Goal: Contribute content

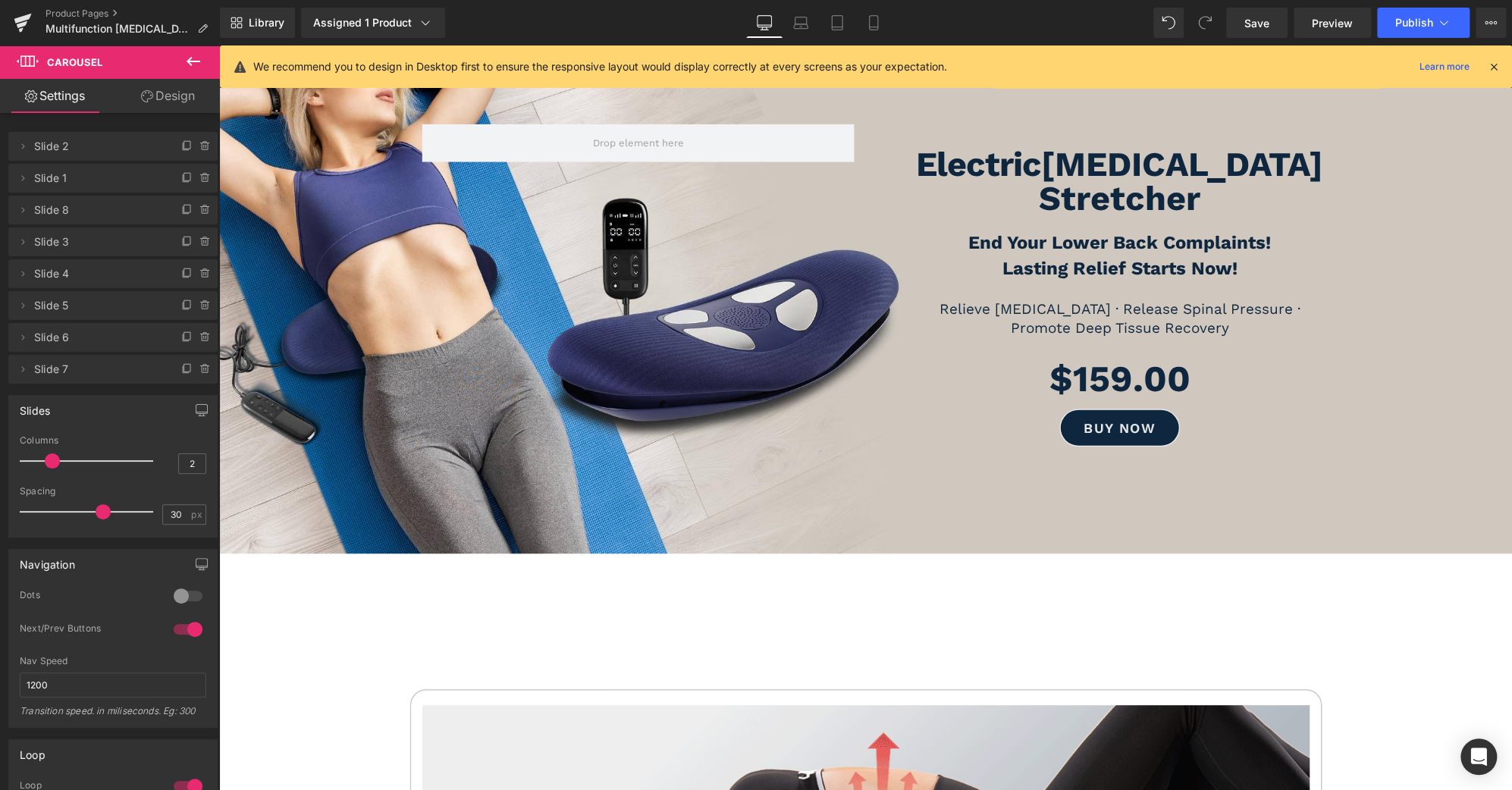
scroll to position [111, 0]
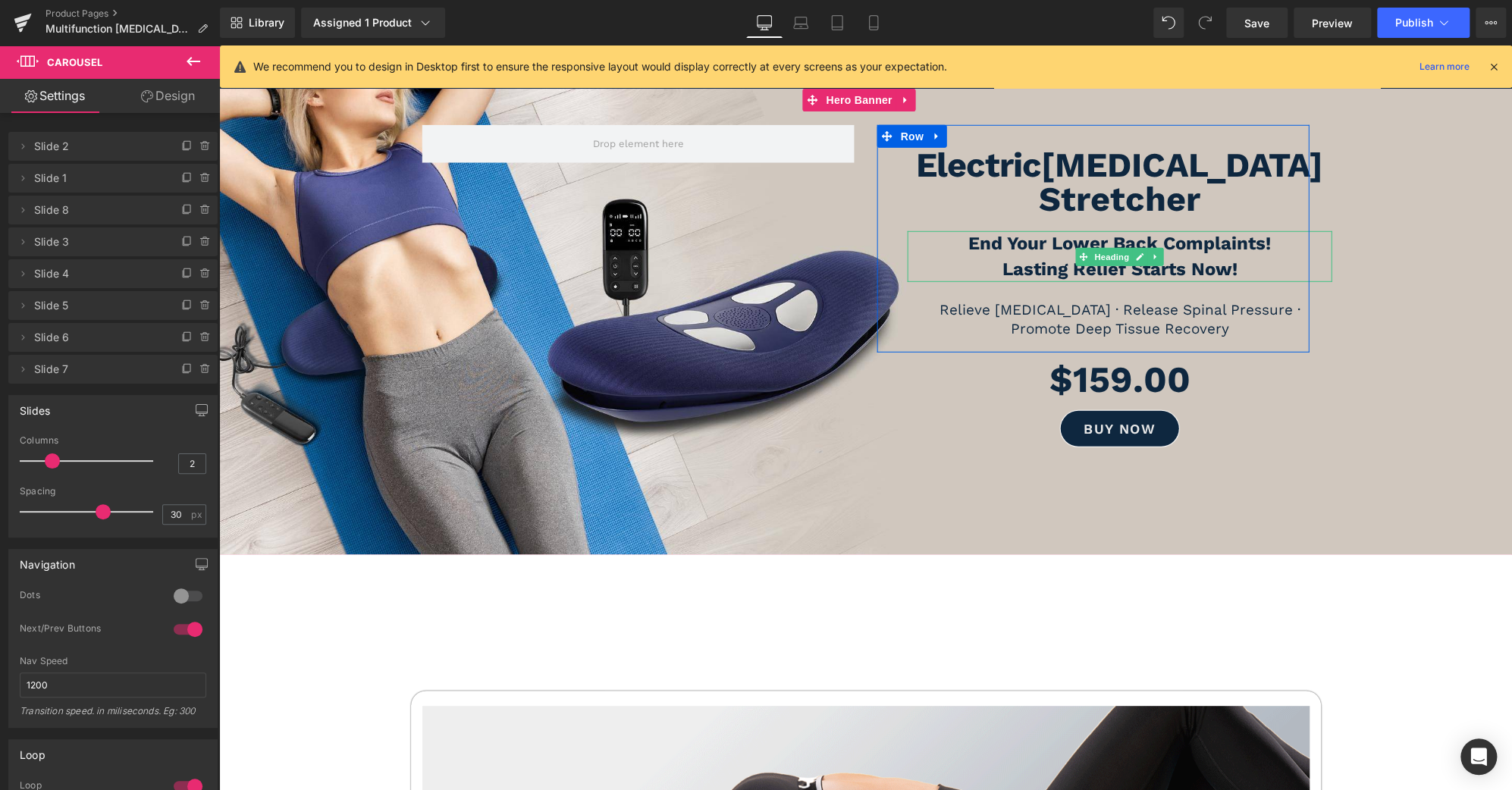
click at [1017, 233] on b "End Your Lower Back Complaints!" at bounding box center [1119, 243] width 303 height 21
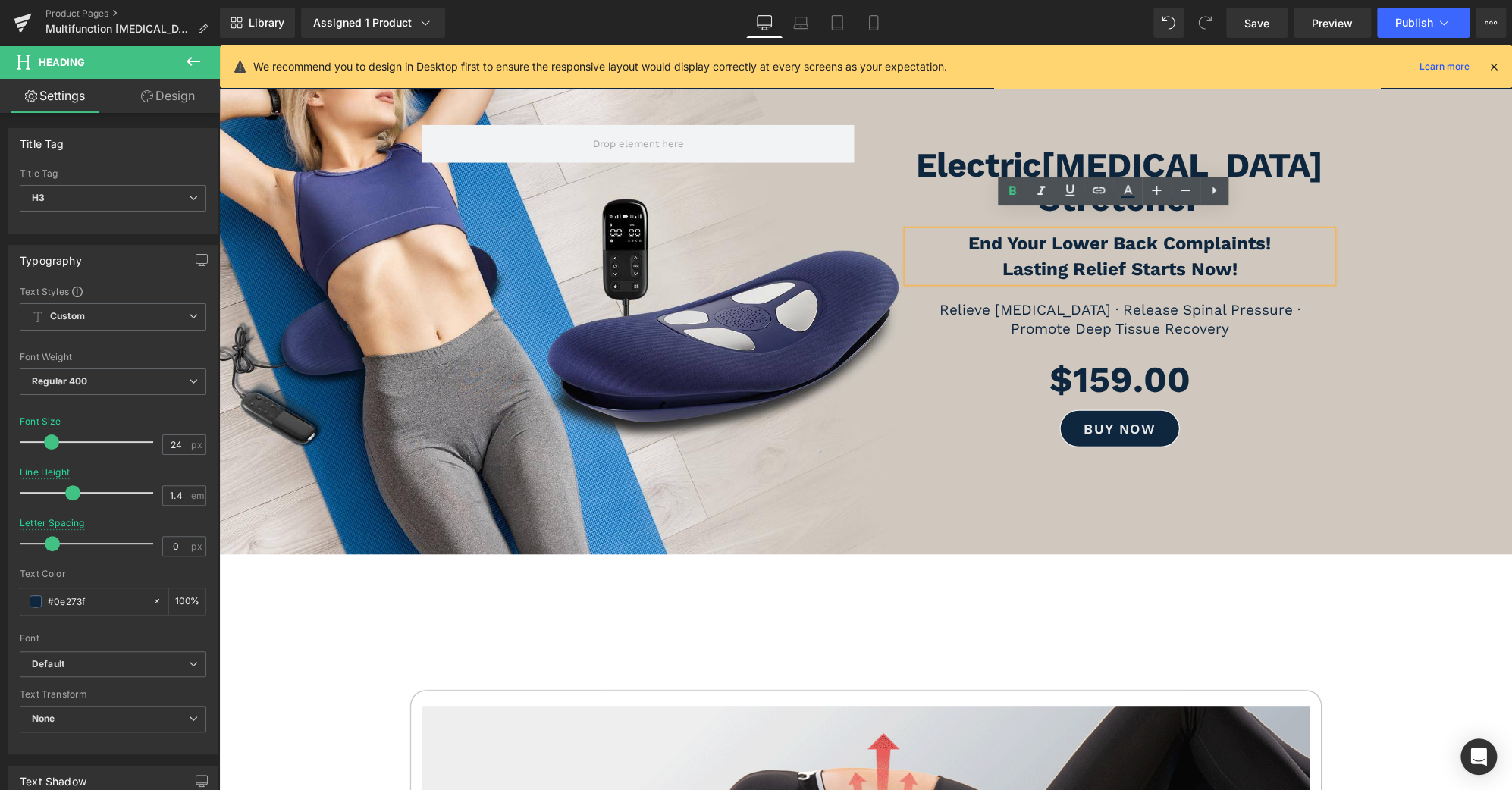
click at [968, 233] on b "End Your Lower Back Complaints!" at bounding box center [1119, 243] width 303 height 21
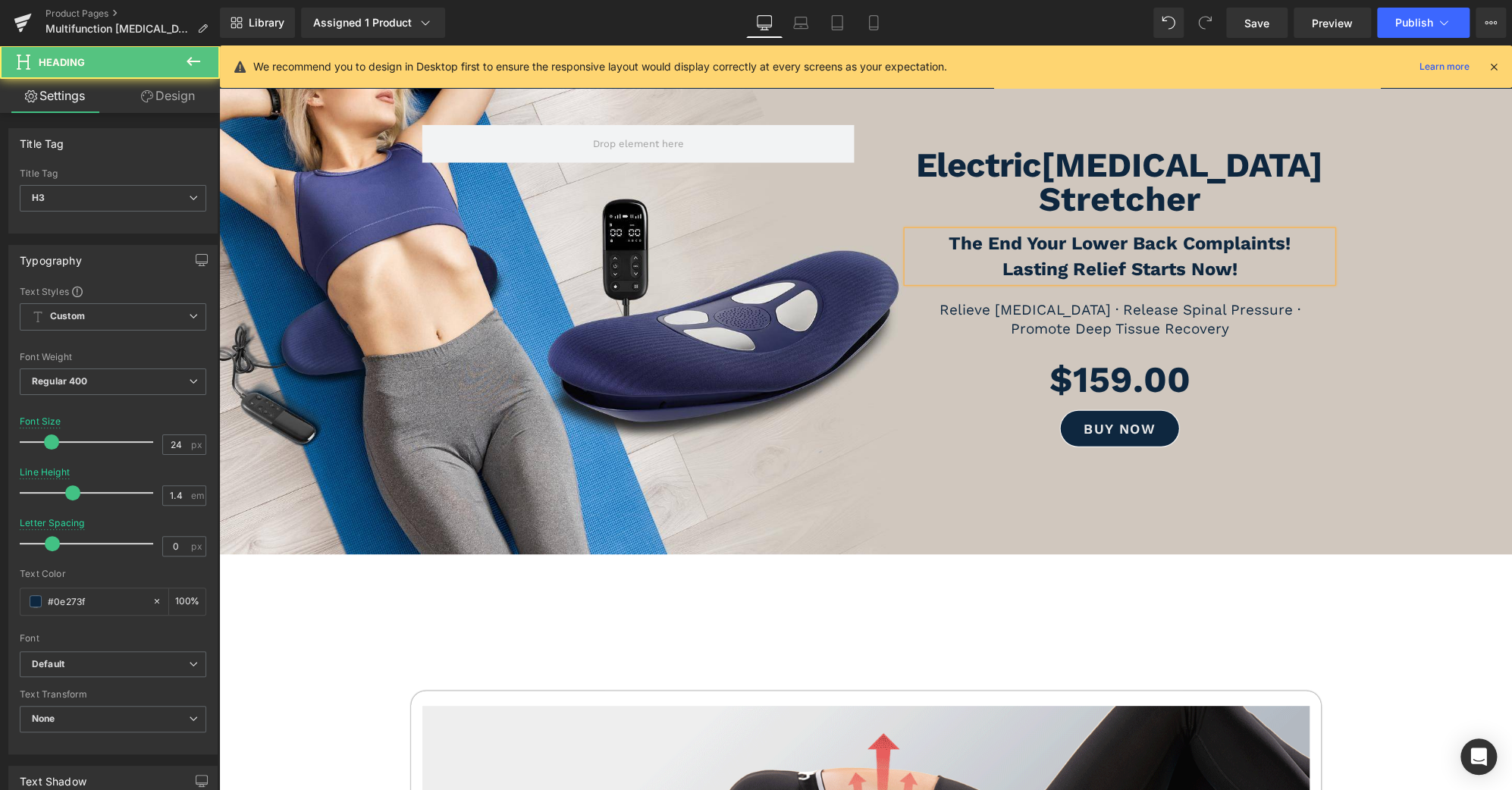
click at [1017, 233] on b "The End Your Lower Back Complaints!" at bounding box center [1119, 243] width 342 height 21
click at [1290, 233] on b "The End of Your Lower Back Complaints!" at bounding box center [1119, 243] width 366 height 21
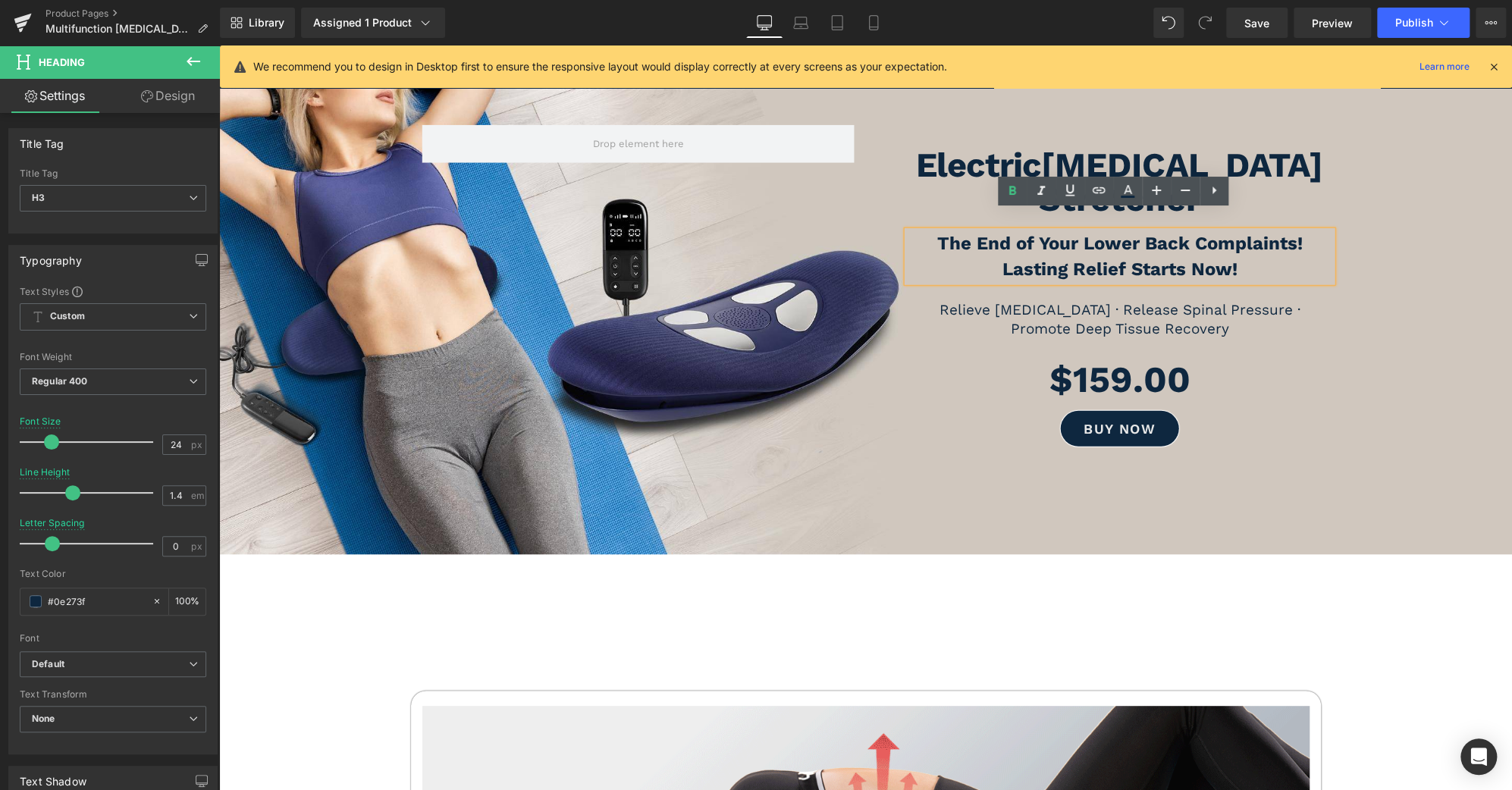
click at [1437, 291] on span at bounding box center [865, 322] width 1293 height 303
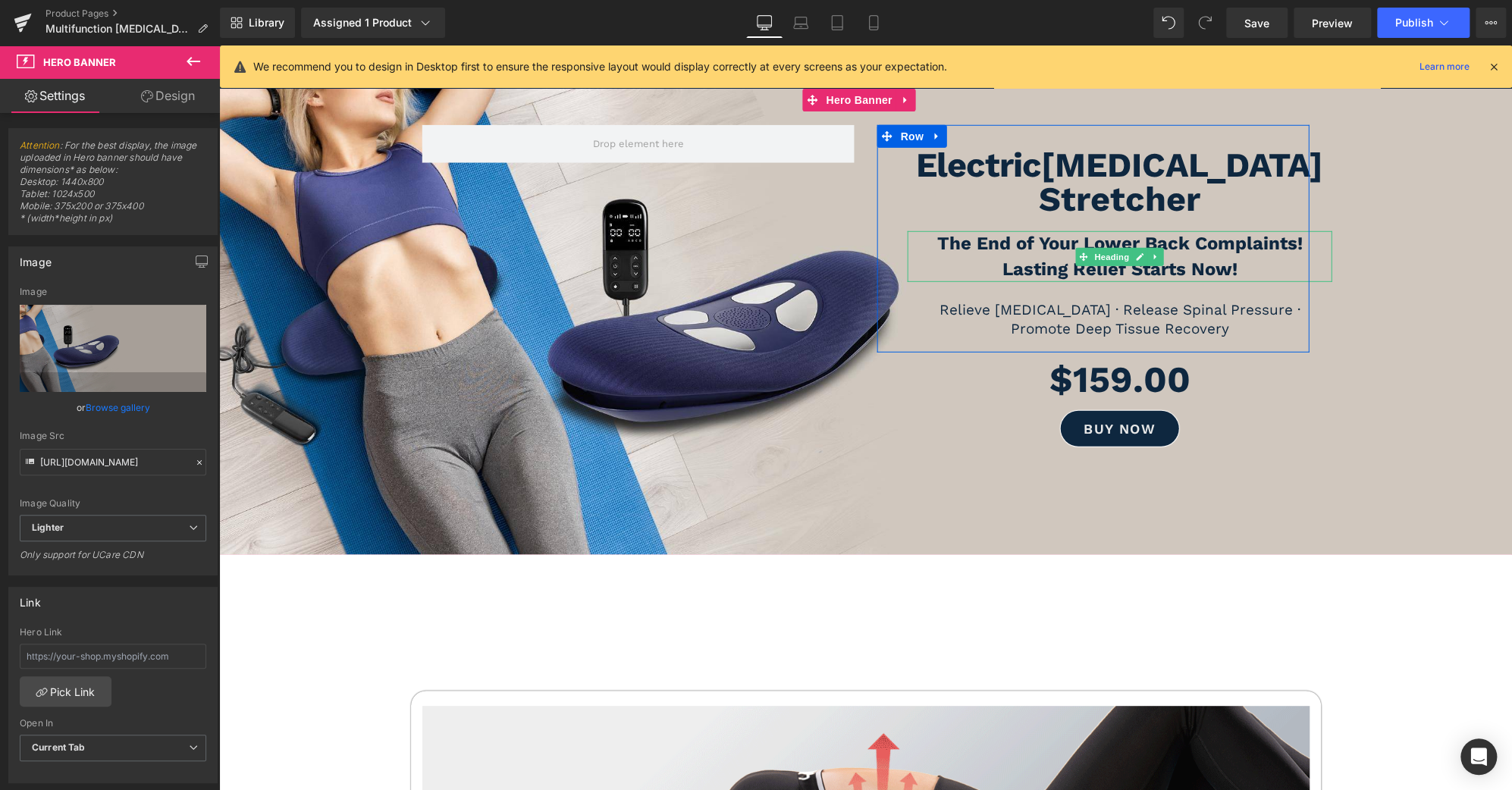
click at [1290, 233] on b "The End of Your Lower Back Complaints!" at bounding box center [1119, 243] width 366 height 21
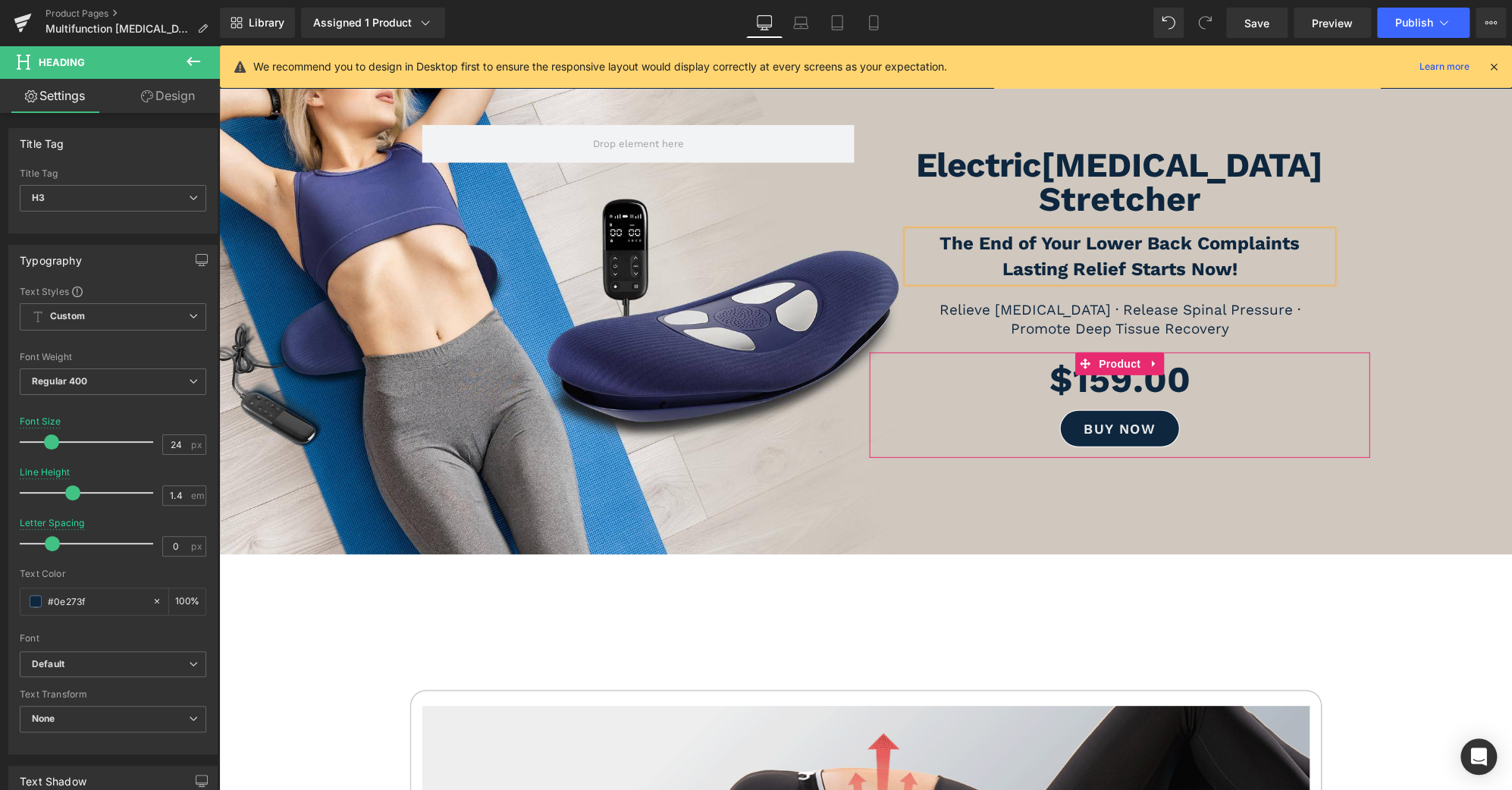
click at [1355, 388] on div "$159.00 $0 (P) Price buy now (P) Cart Button" at bounding box center [1119, 406] width 500 height 106
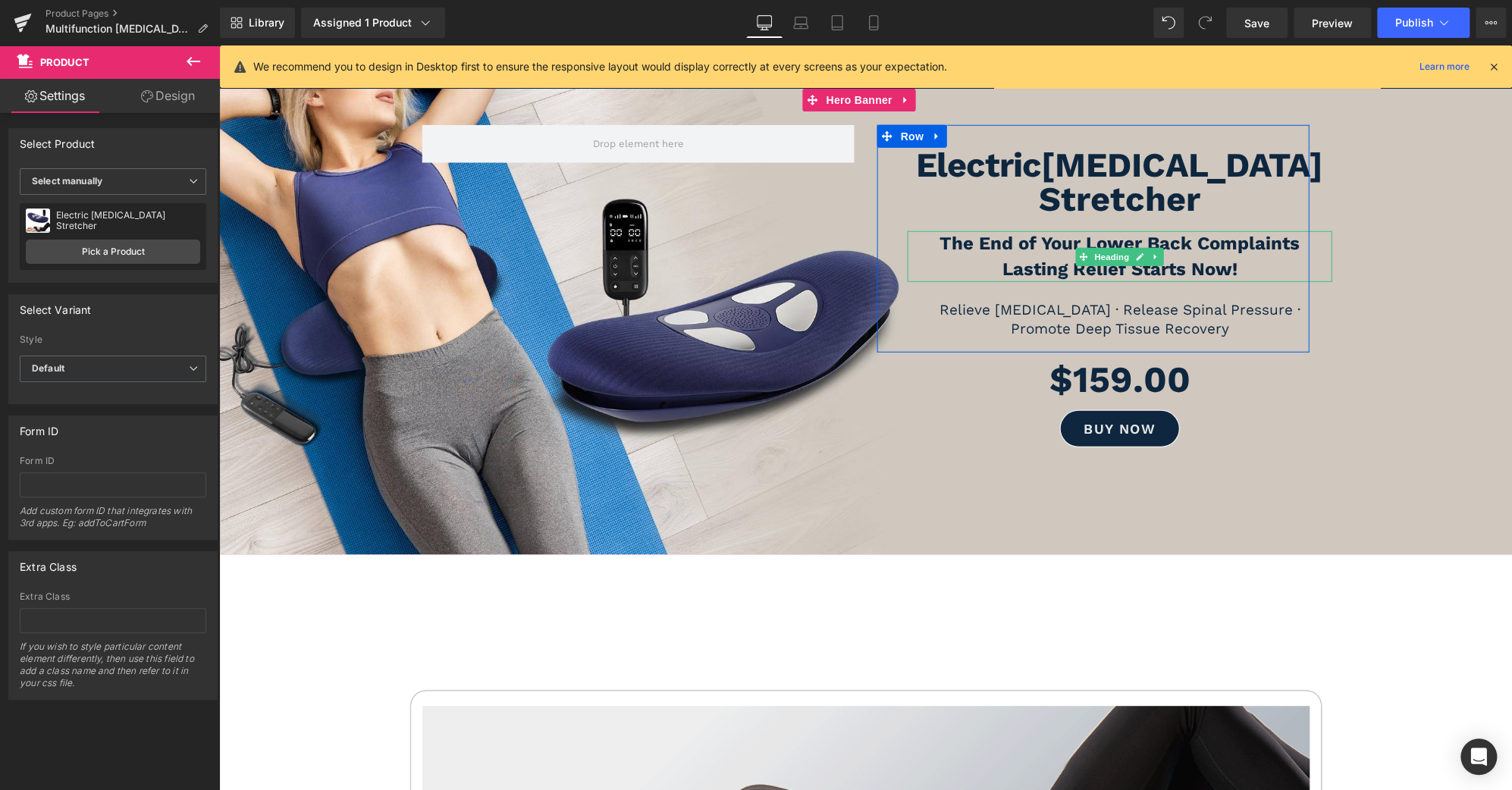
click at [1293, 233] on b "The End of Your Lower Back Complaints" at bounding box center [1119, 243] width 360 height 21
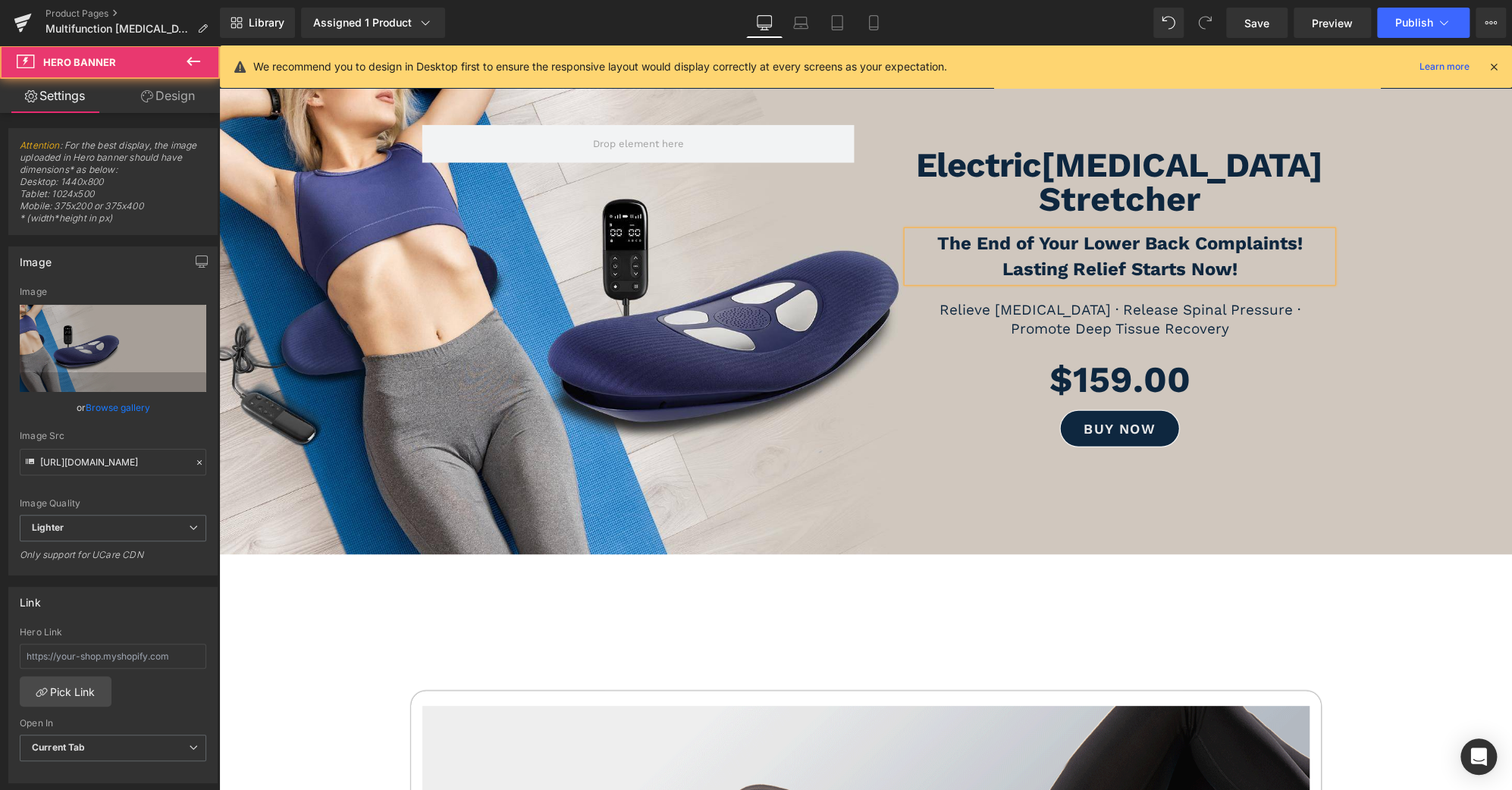
click at [1376, 298] on span at bounding box center [865, 322] width 1293 height 303
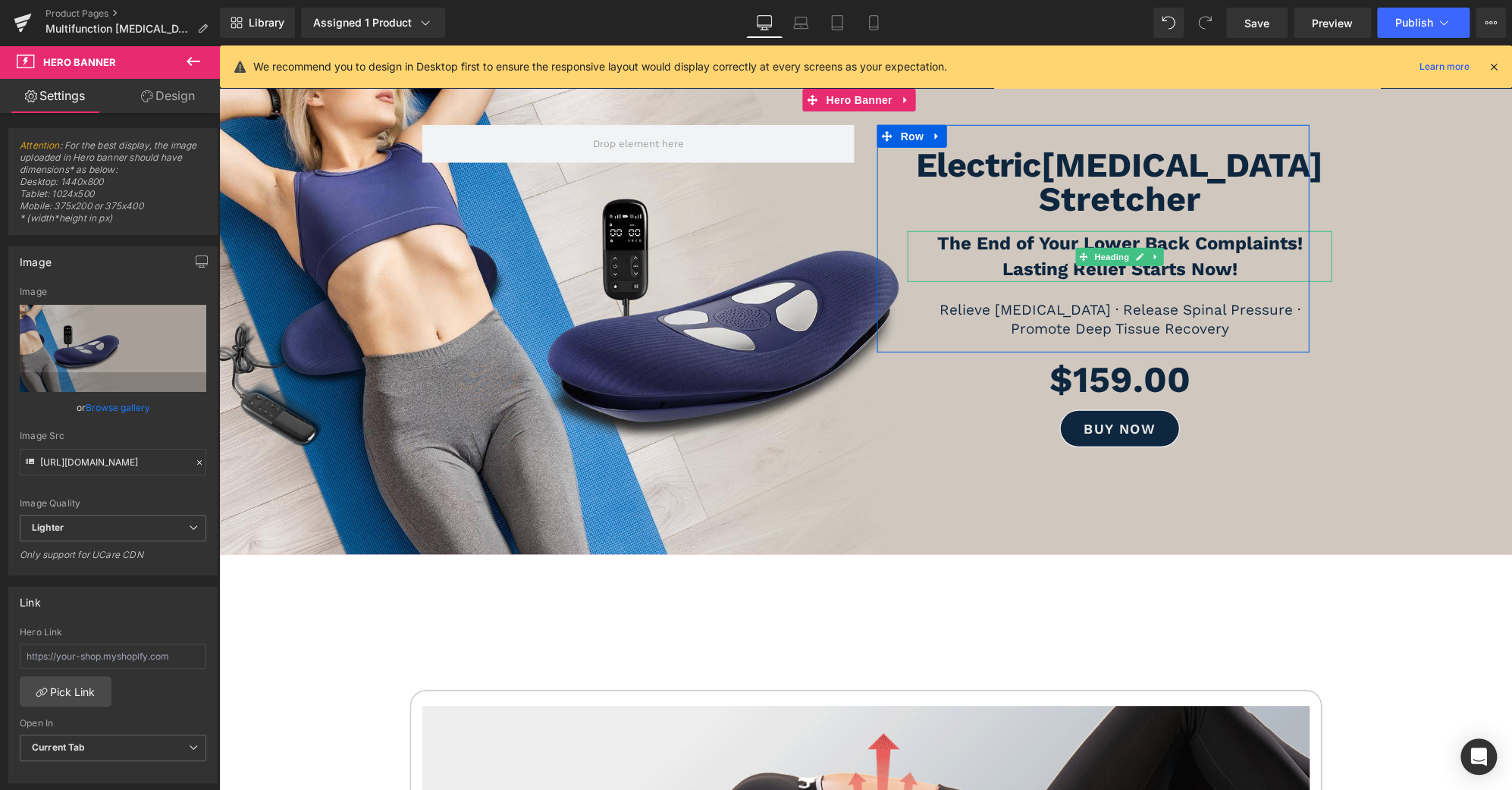
click at [1201, 259] on b "Lasting Relief Starts Now!" at bounding box center [1119, 269] width 235 height 21
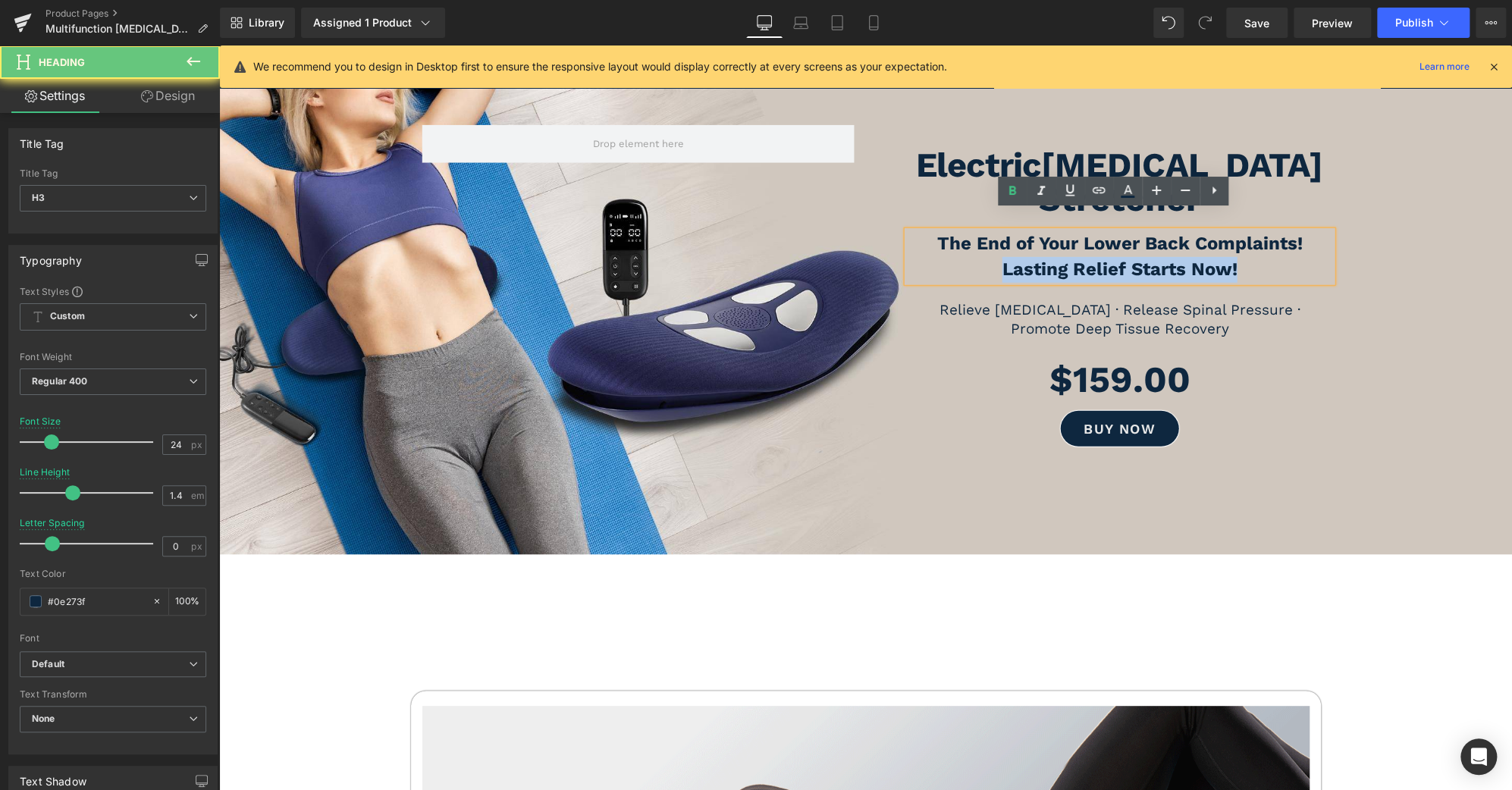
click at [1201, 259] on b "Lasting Relief Starts Now!" at bounding box center [1119, 269] width 235 height 21
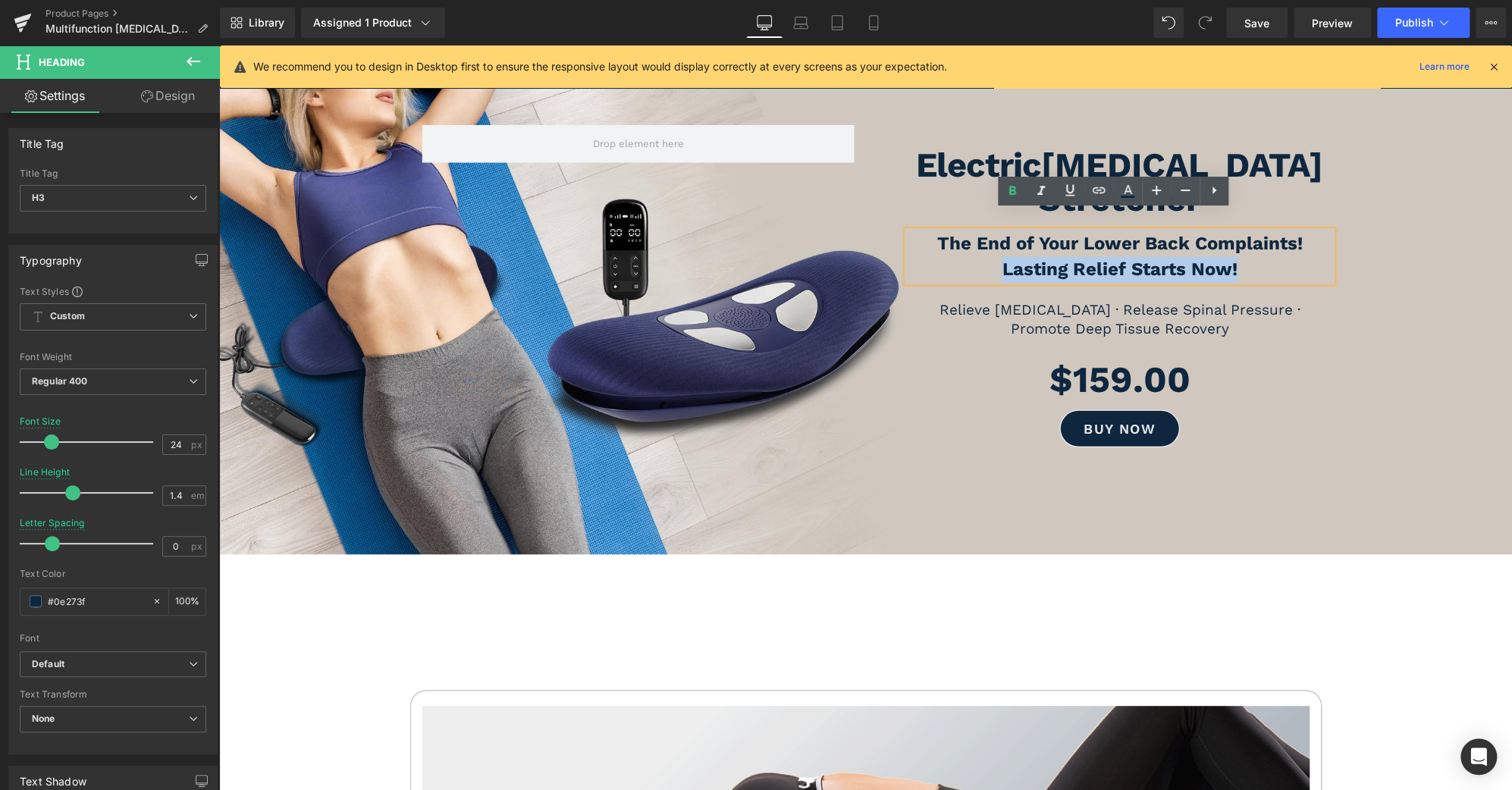
click at [1201, 259] on b "Lasting Relief Starts Now!" at bounding box center [1119, 269] width 235 height 21
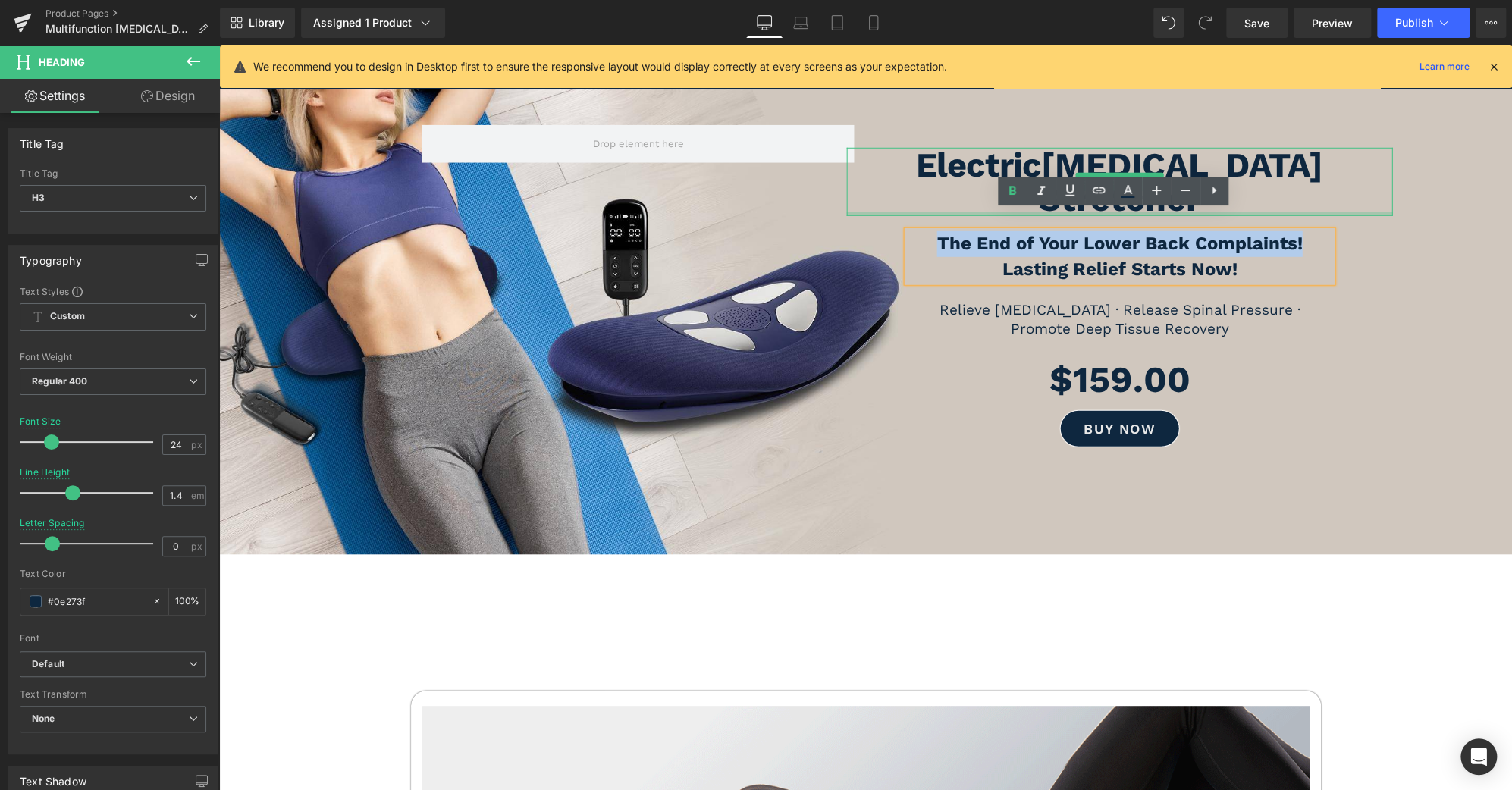
drag, startPoint x: 1300, startPoint y: 223, endPoint x: 871, endPoint y: 194, distance: 430.0
click at [877, 194] on div "Electric [MEDICAL_DATA] Stretcher Heading The End of Your Lower Back Complaints…" at bounding box center [1093, 246] width 433 height 197
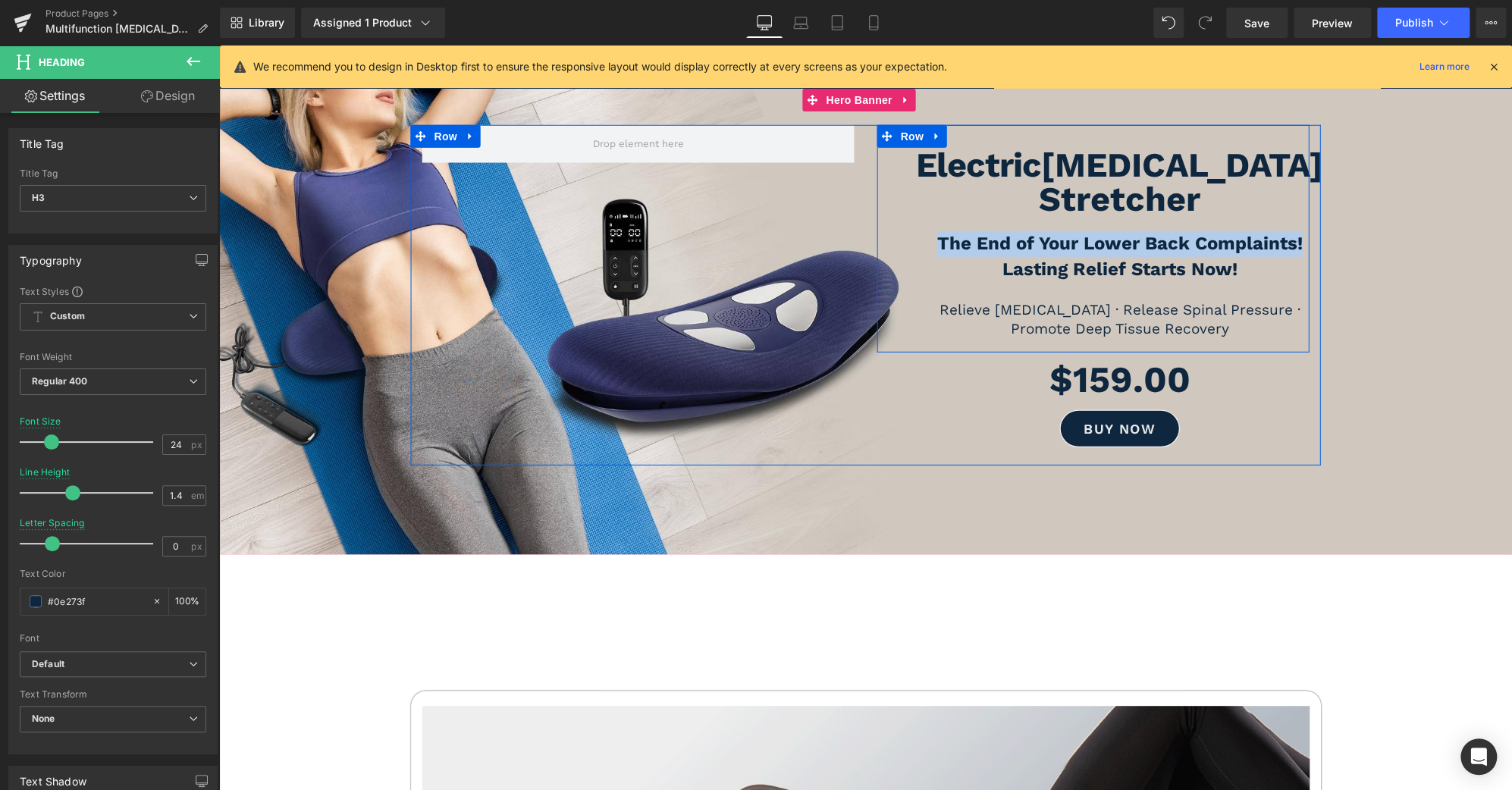
copy b "The End of Your Lower Back Complaints!"
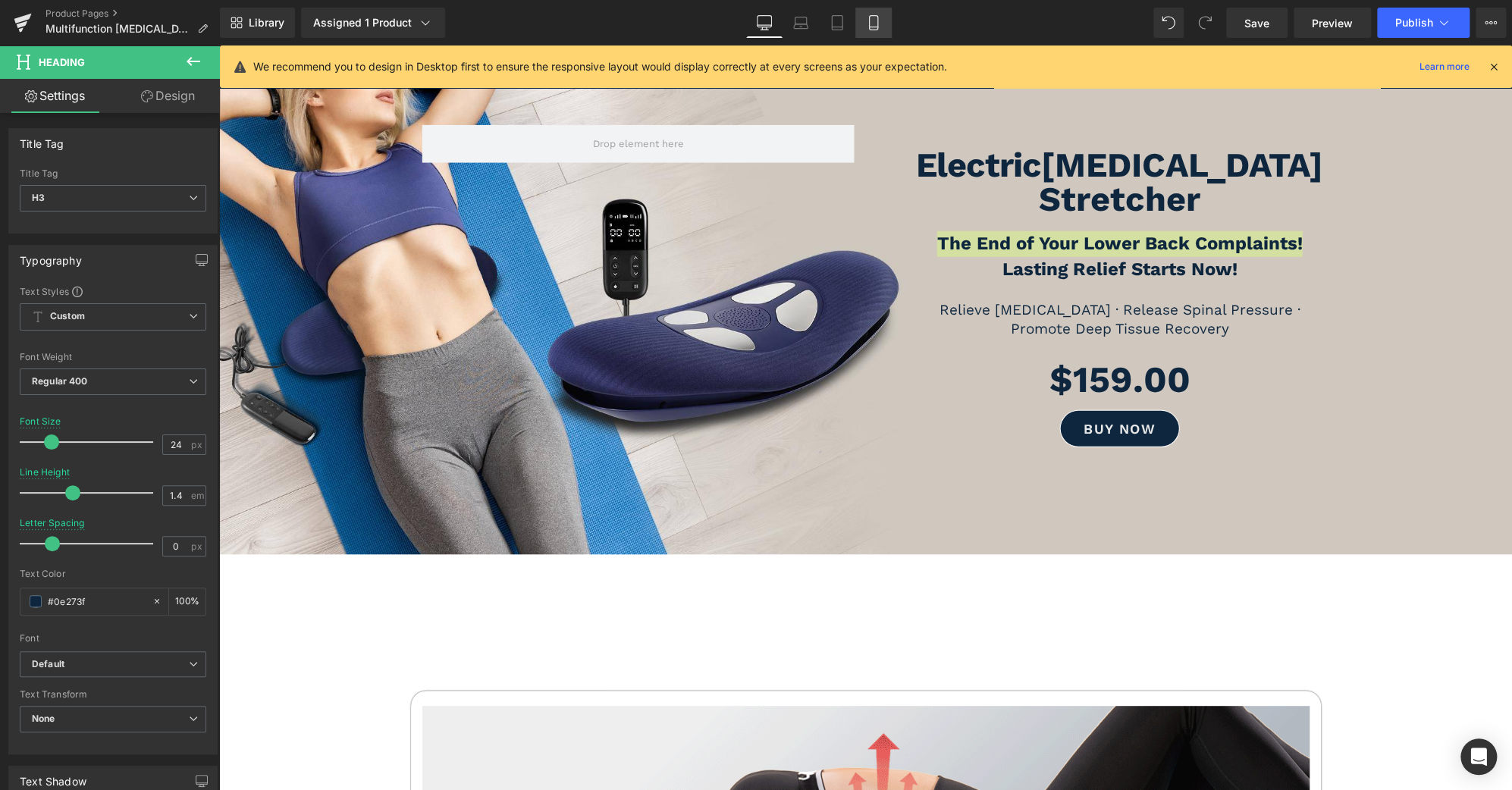
click at [870, 27] on icon at bounding box center [872, 27] width 8 height 0
type input "28"
type input "100"
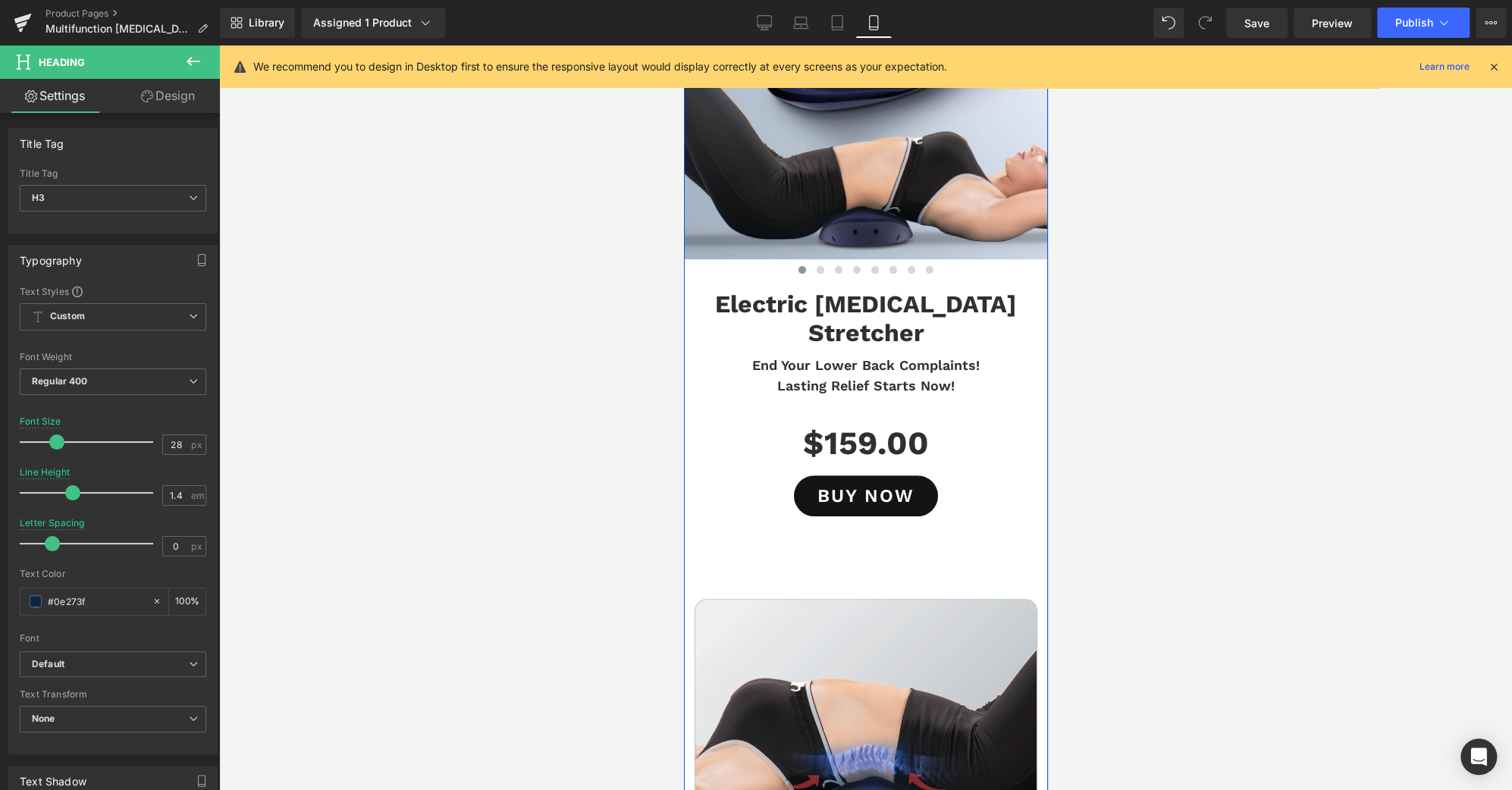
scroll to position [223, 0]
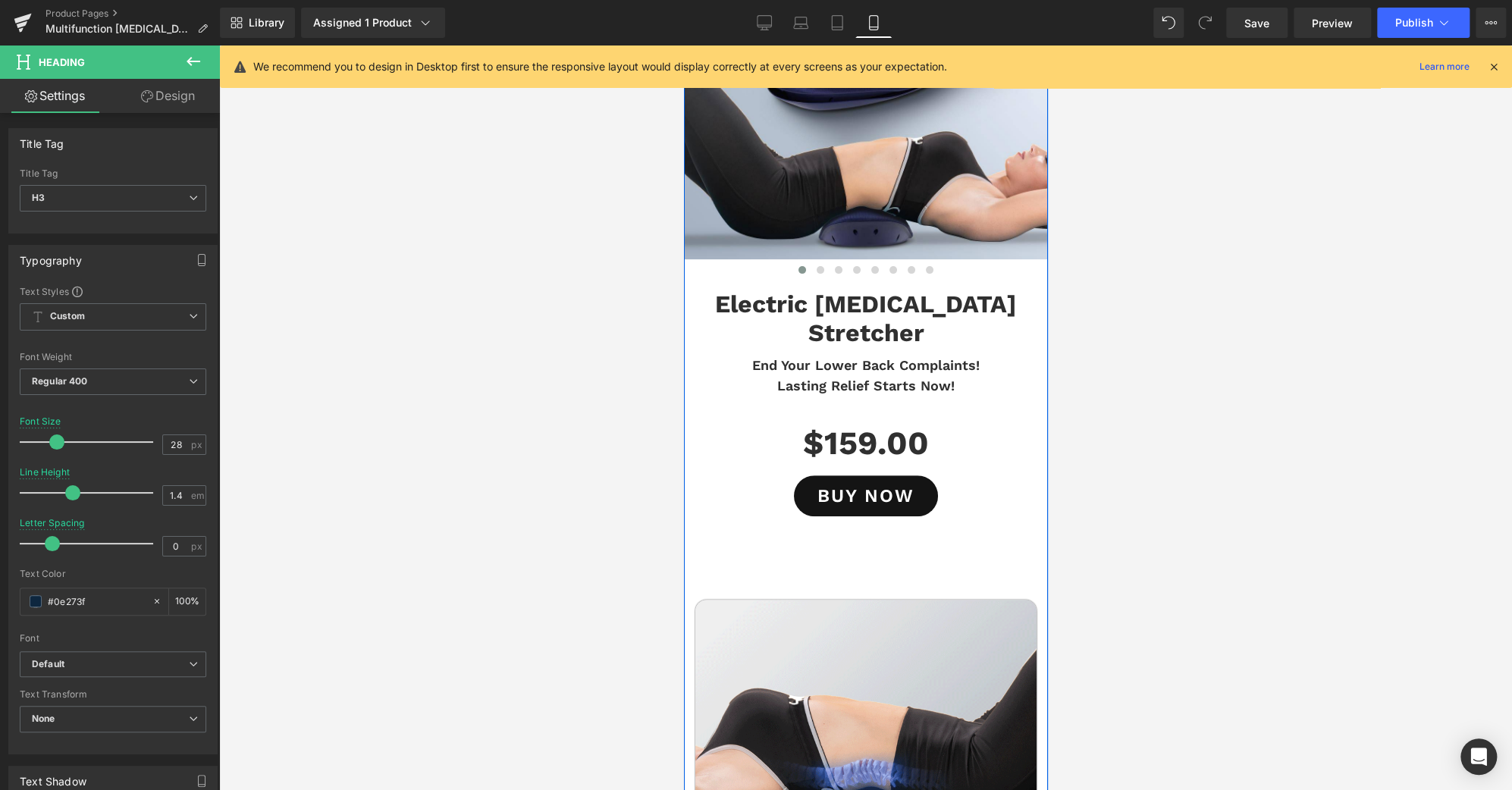
click at [910, 355] on h3 "End Your Lower Back Complaints!" at bounding box center [865, 365] width 342 height 20
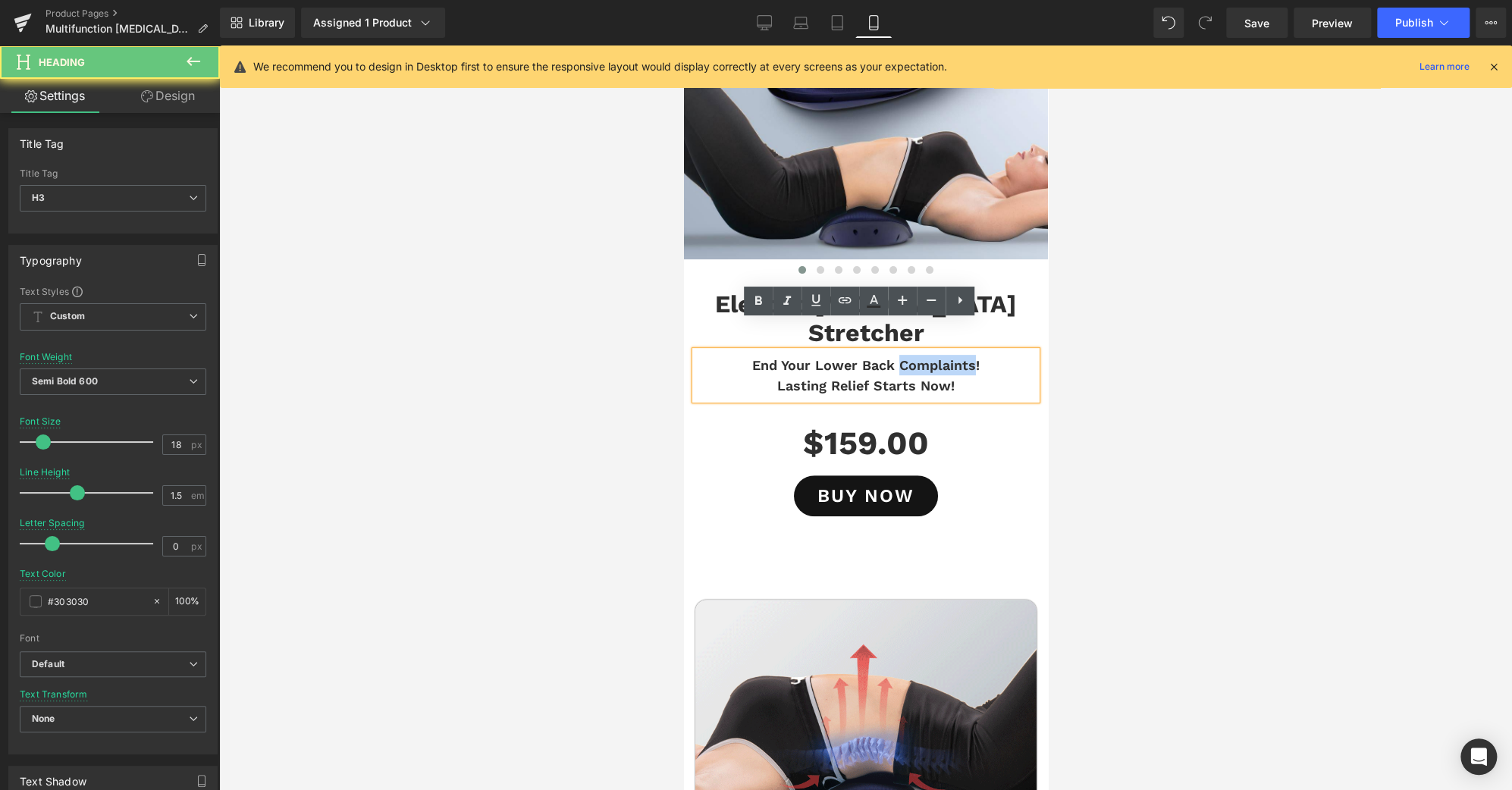
click at [910, 355] on h3 "End Your Lower Back Complaints!" at bounding box center [865, 365] width 342 height 20
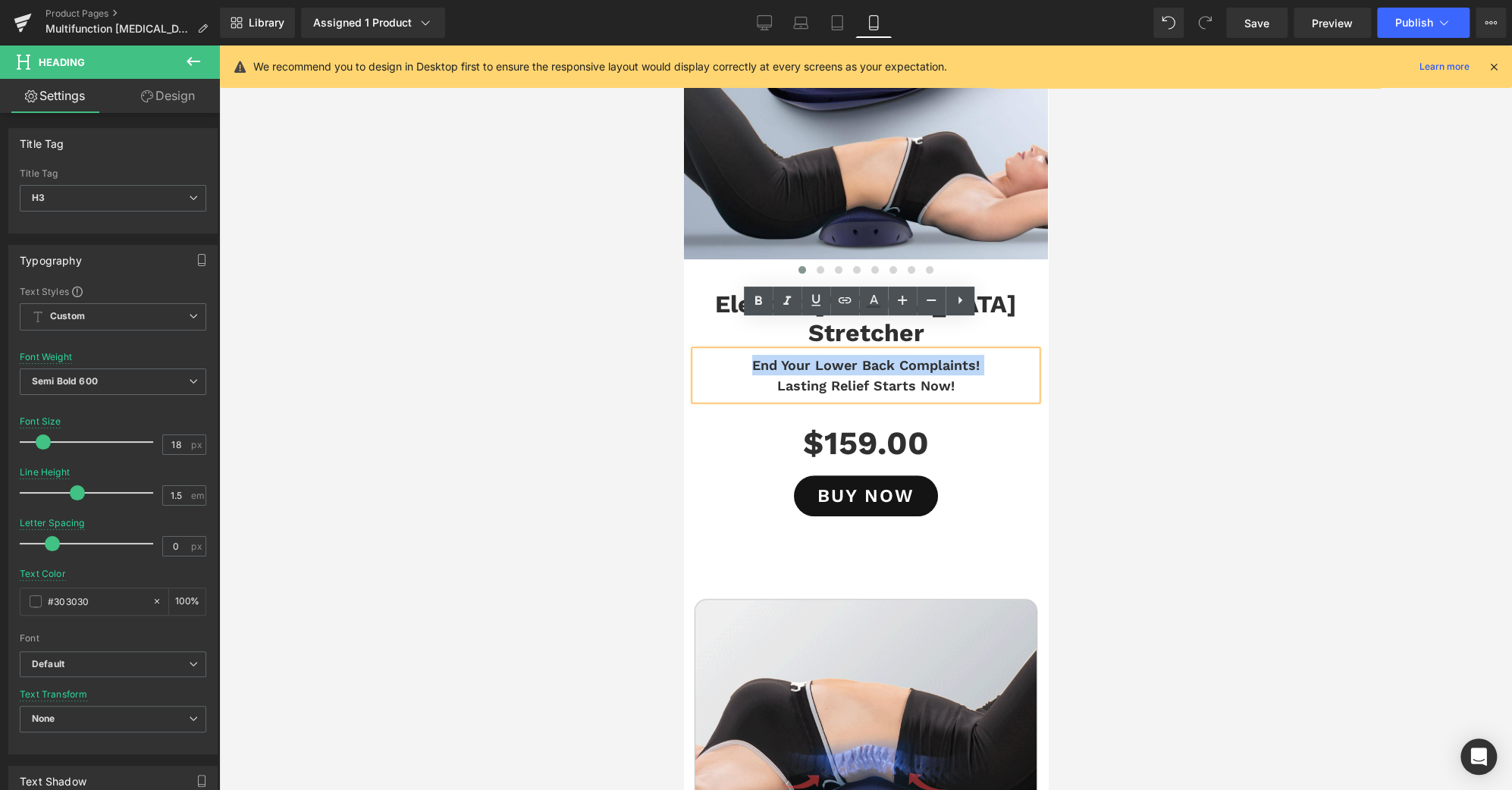
paste div
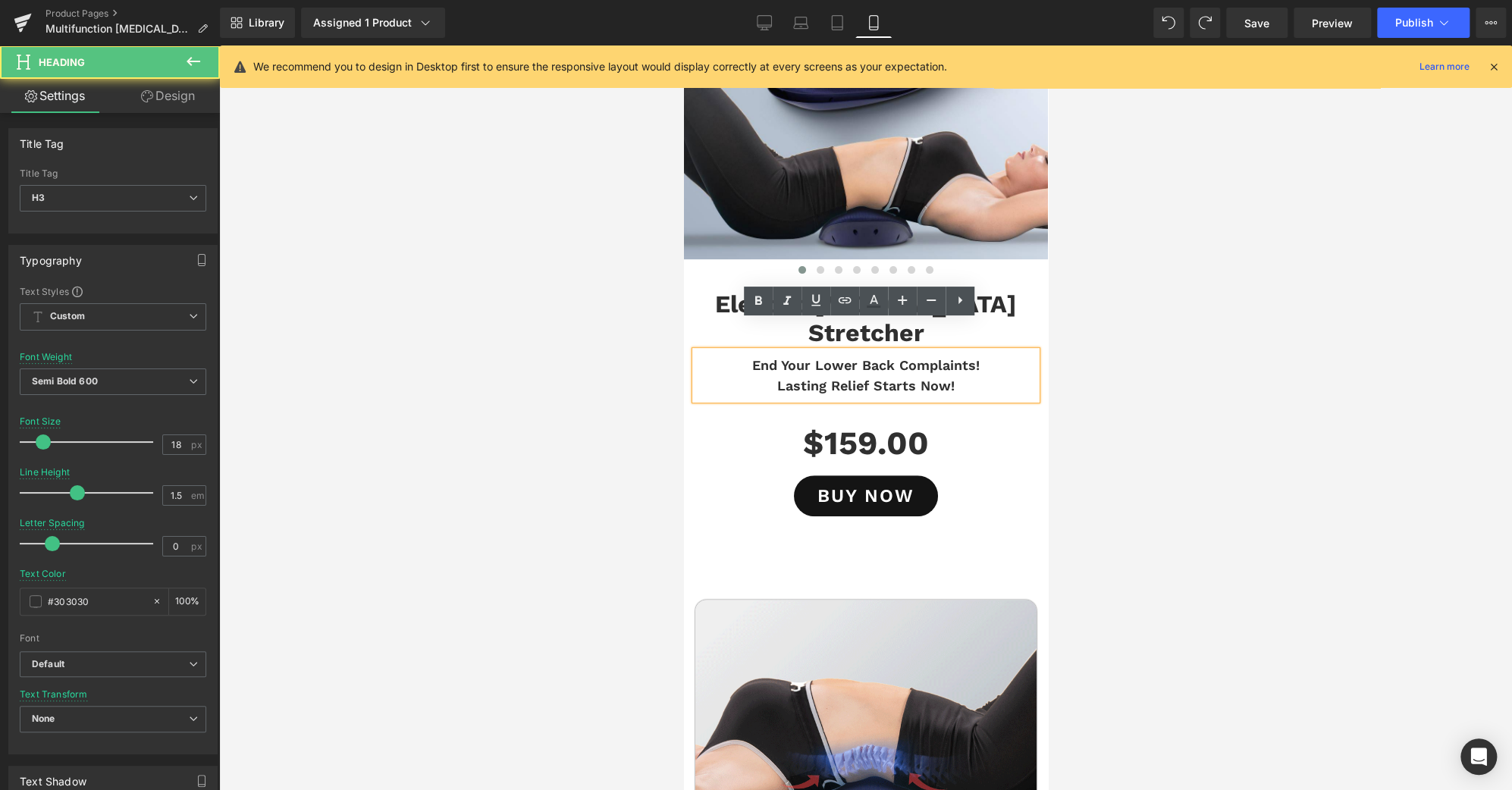
click at [967, 355] on h3 "End Your Lower Back Complaints!" at bounding box center [865, 365] width 342 height 20
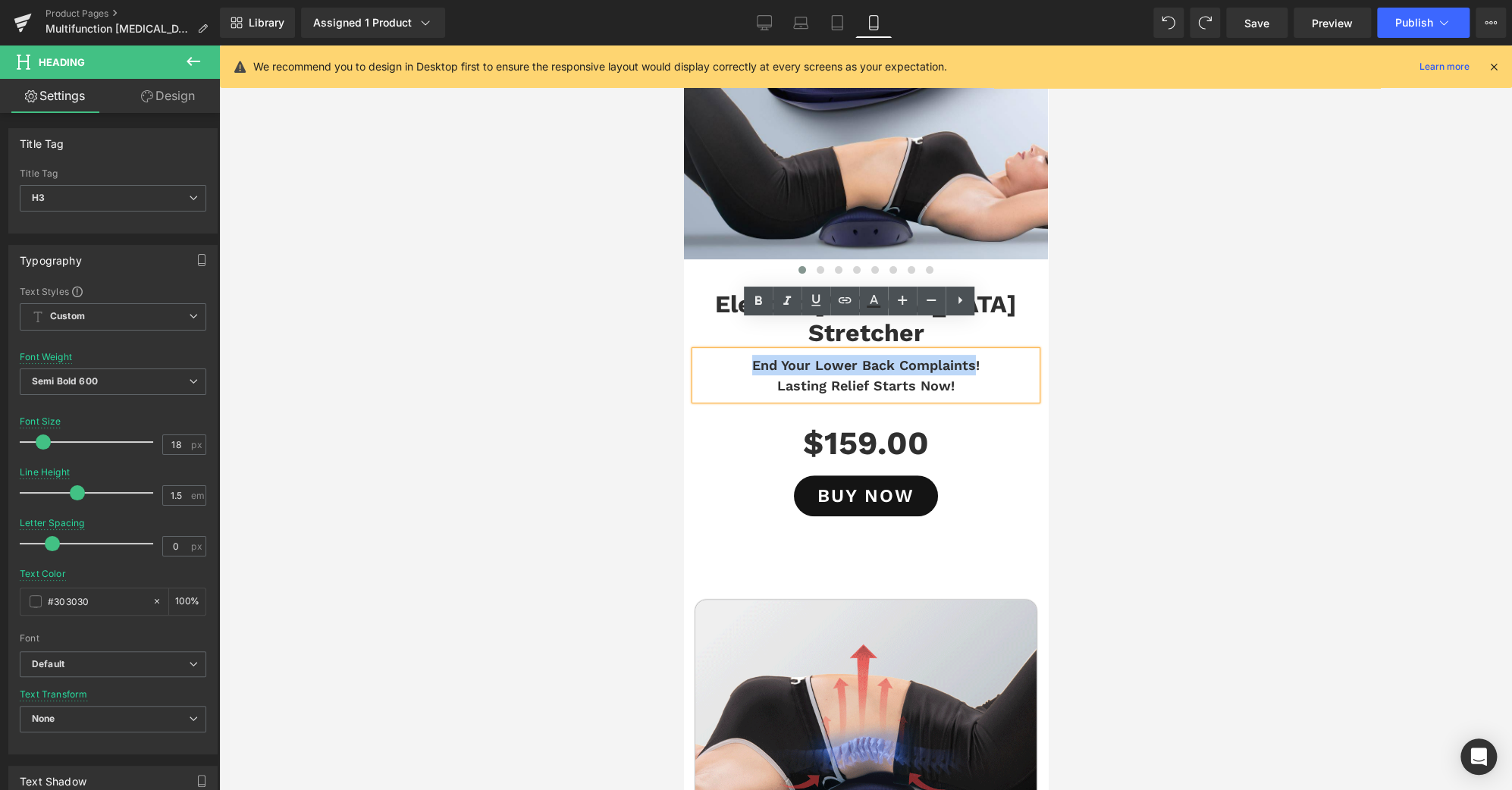
drag, startPoint x: 965, startPoint y: 337, endPoint x: 704, endPoint y: 321, distance: 261.5
click at [704, 351] on div "End Your Lower Back Complaints! Lasting Relief Starts Now!" at bounding box center [865, 375] width 342 height 48
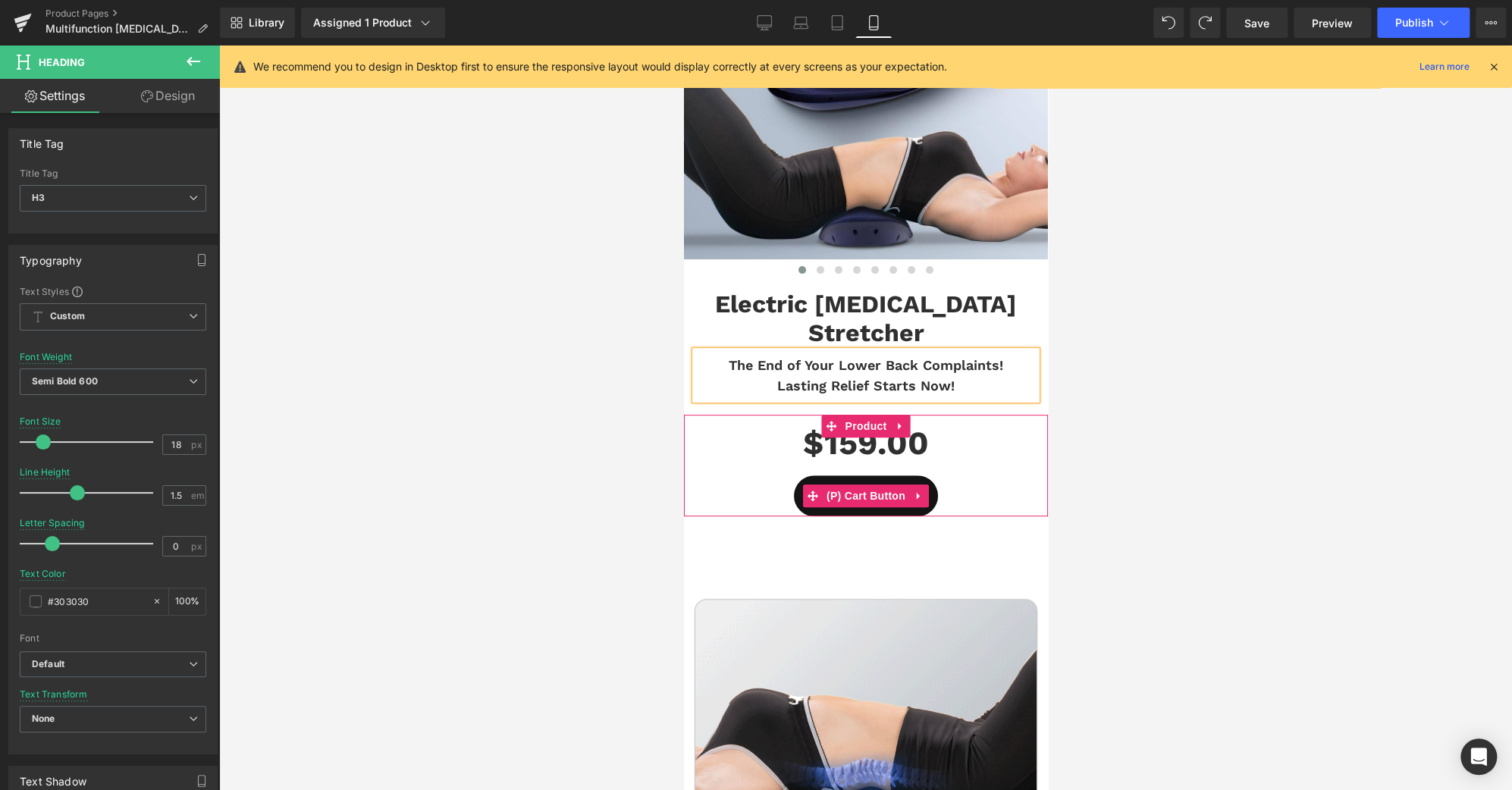
click at [1025, 475] on div "buy now" at bounding box center [865, 496] width 349 height 41
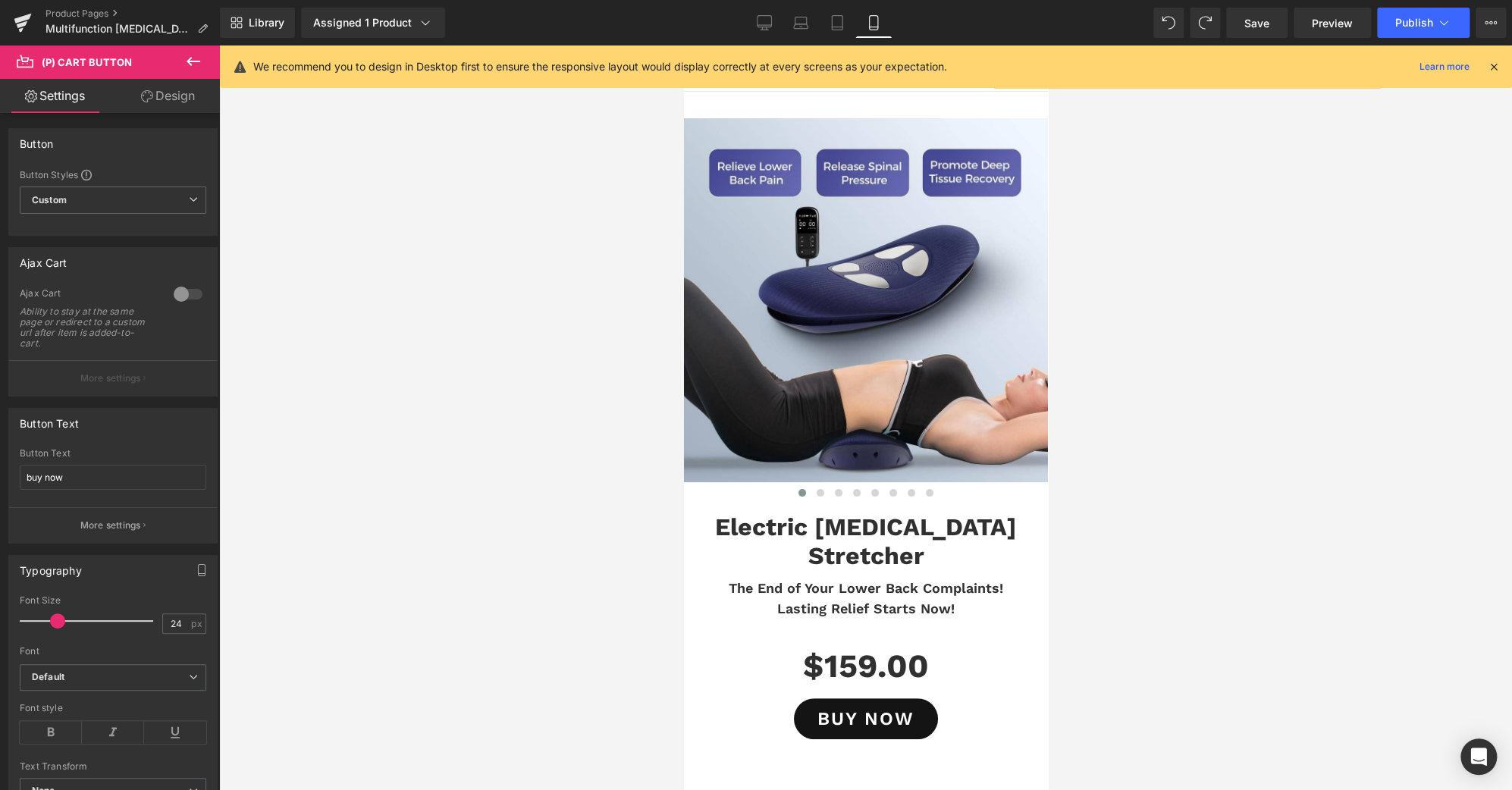
scroll to position [0, 0]
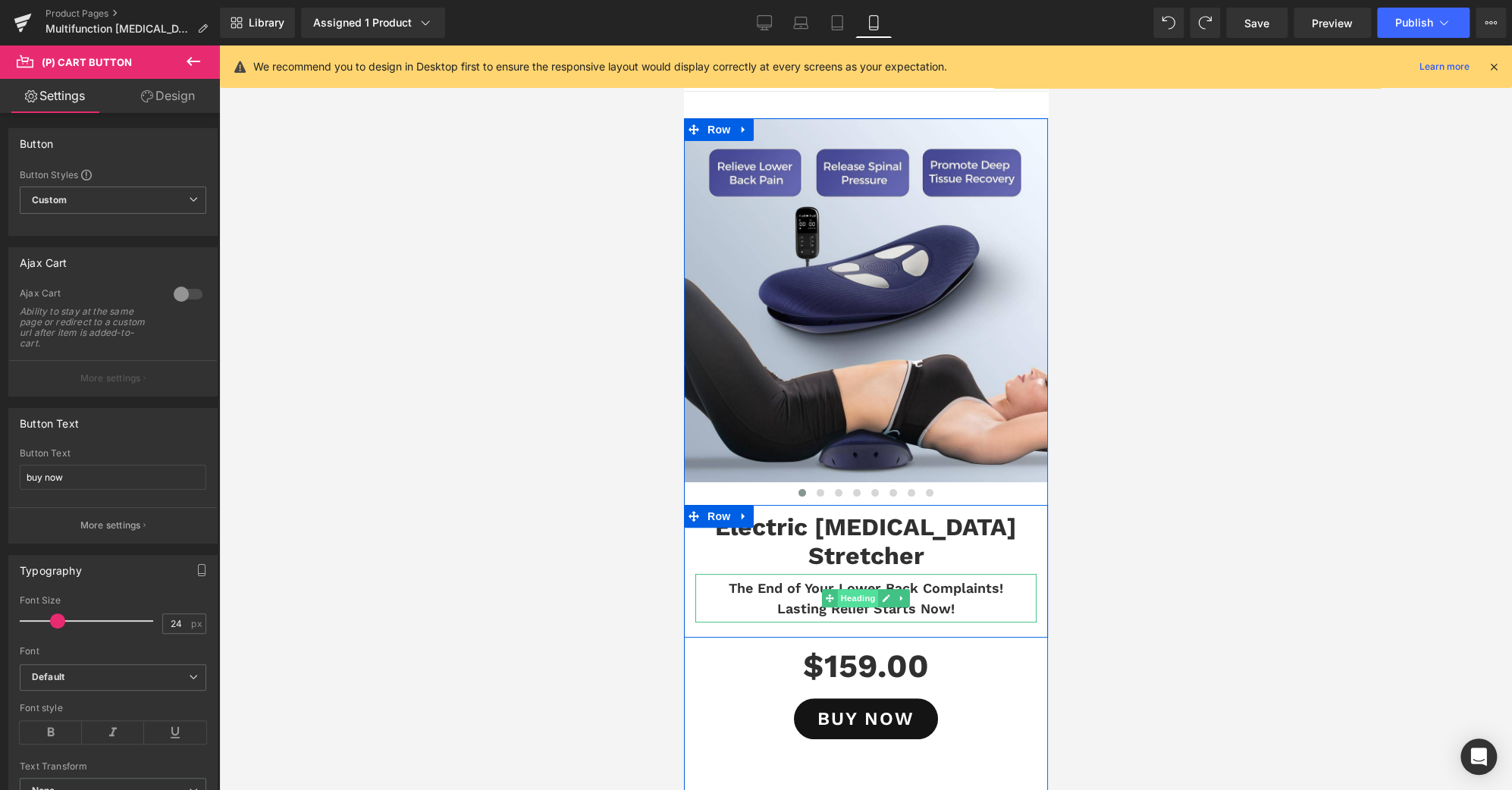
click at [859, 589] on span "Heading" at bounding box center [858, 599] width 41 height 19
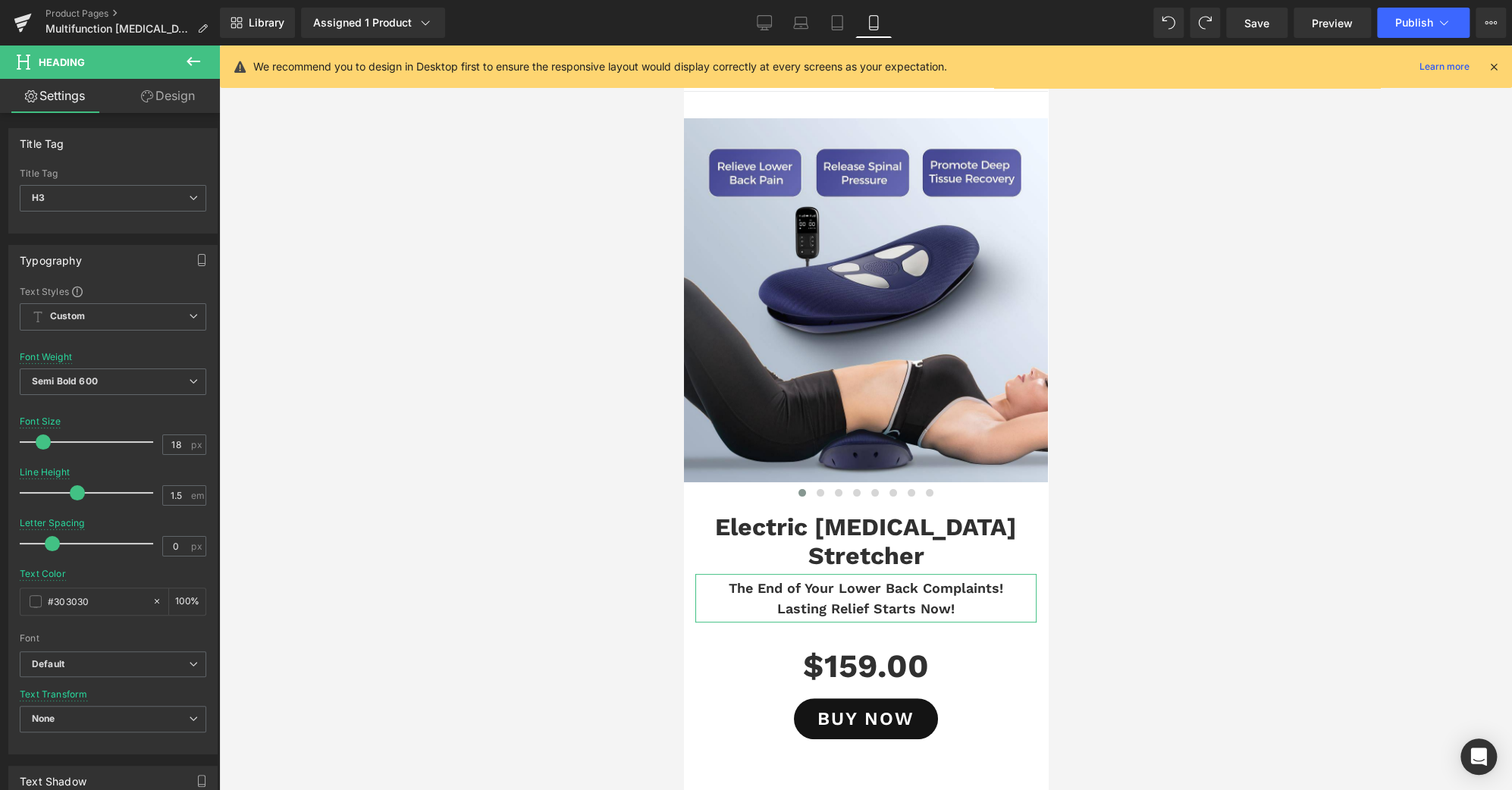
click at [170, 80] on link "Design" at bounding box center [168, 96] width 110 height 34
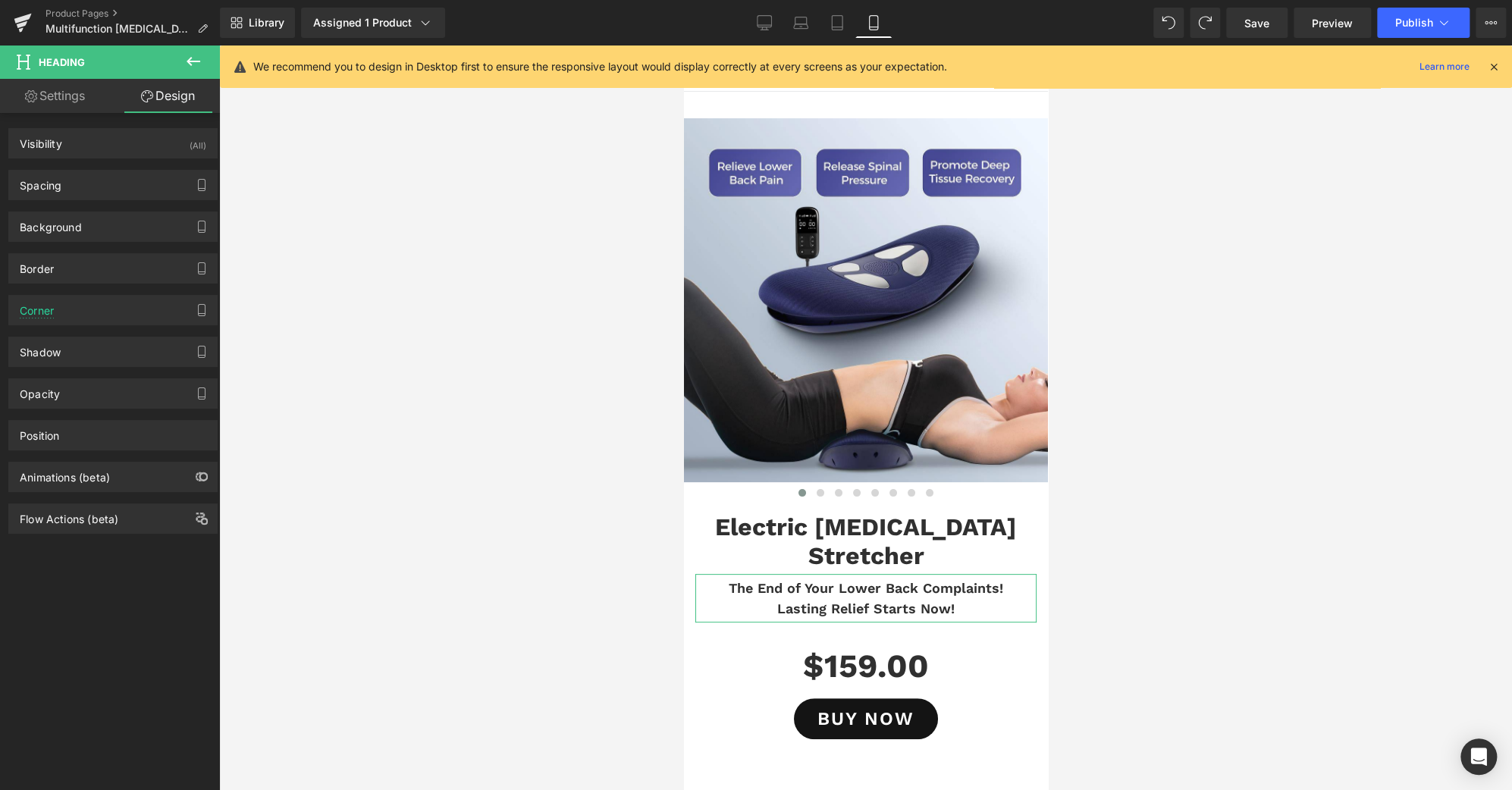
type input "5"
type input "0"
type input "15"
type input "0"
type input "5"
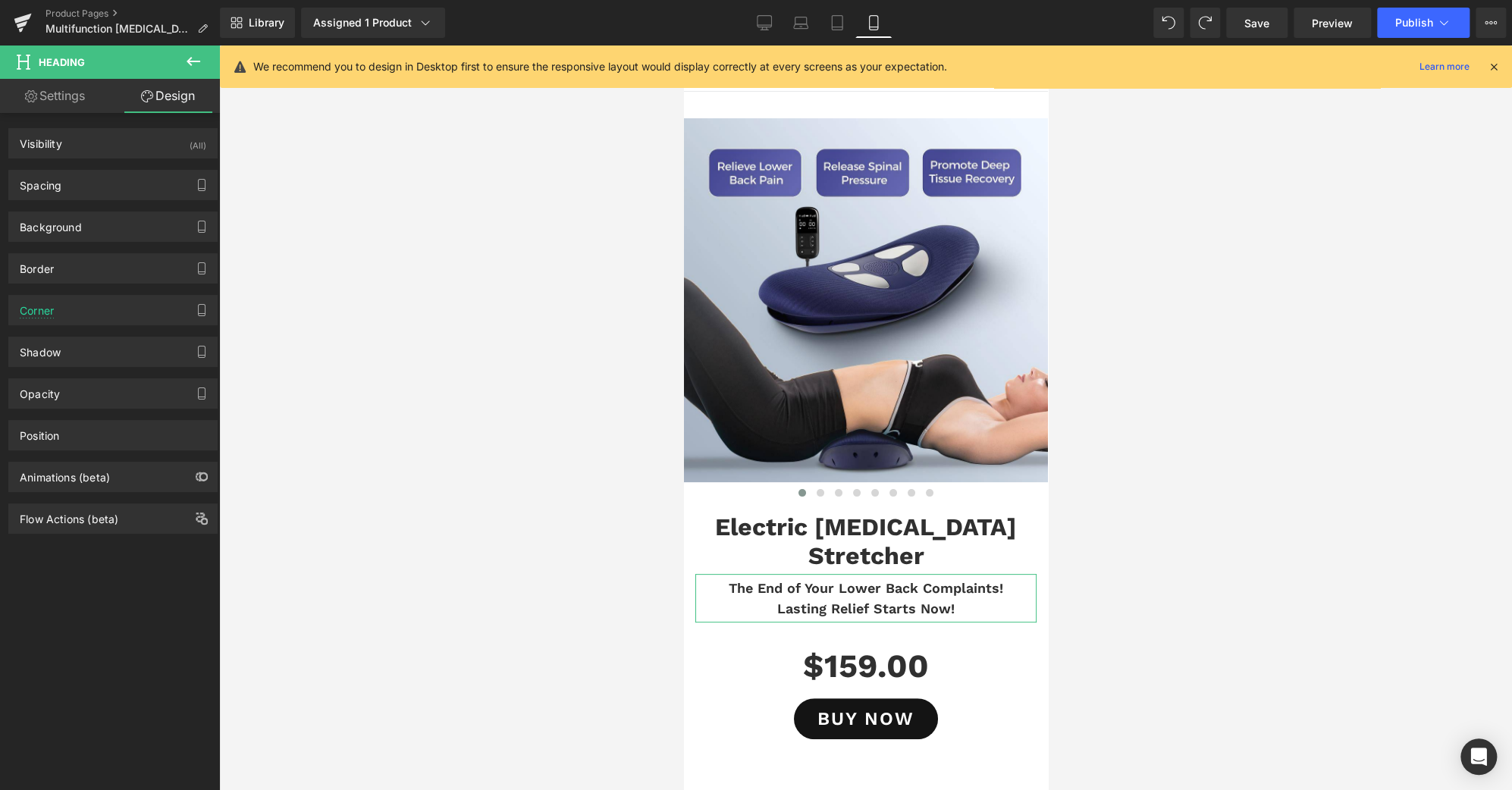
type input "0"
type input "5"
type input "0"
click at [103, 183] on div "Spacing" at bounding box center [113, 185] width 208 height 29
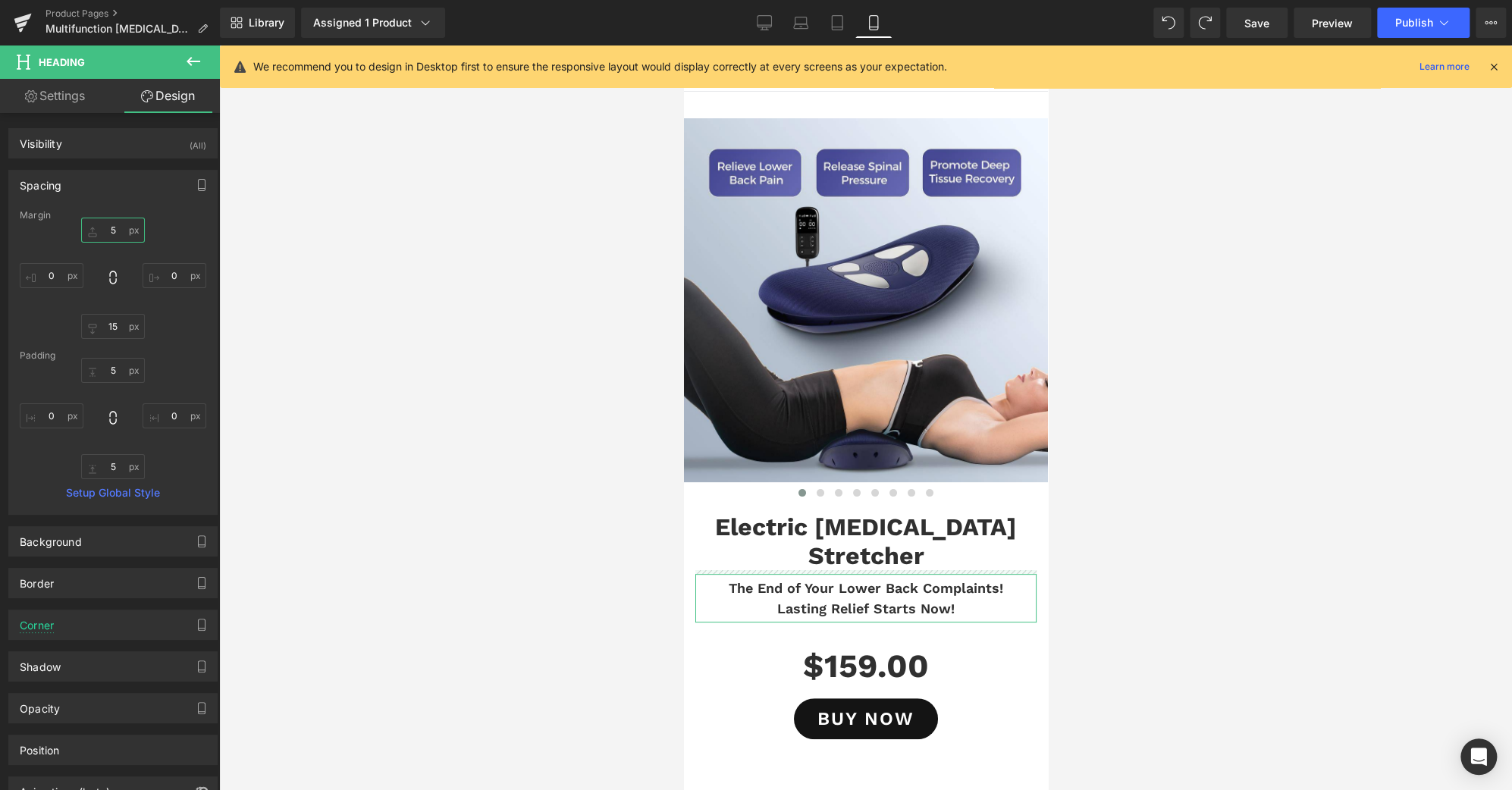
click at [111, 233] on input "5" at bounding box center [112, 229] width 64 height 25
type input "15"
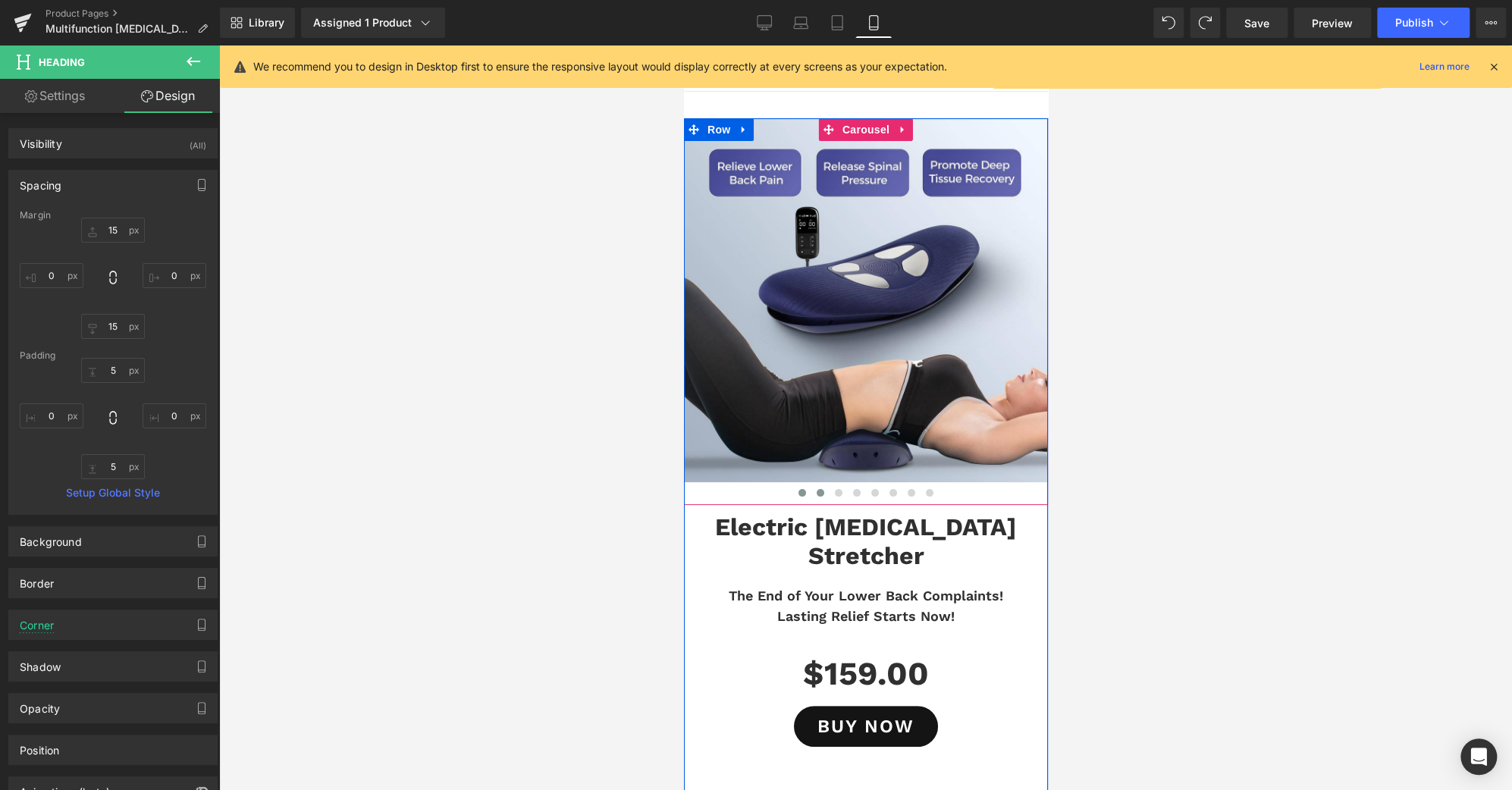
click at [815, 496] on button at bounding box center [820, 493] width 19 height 15
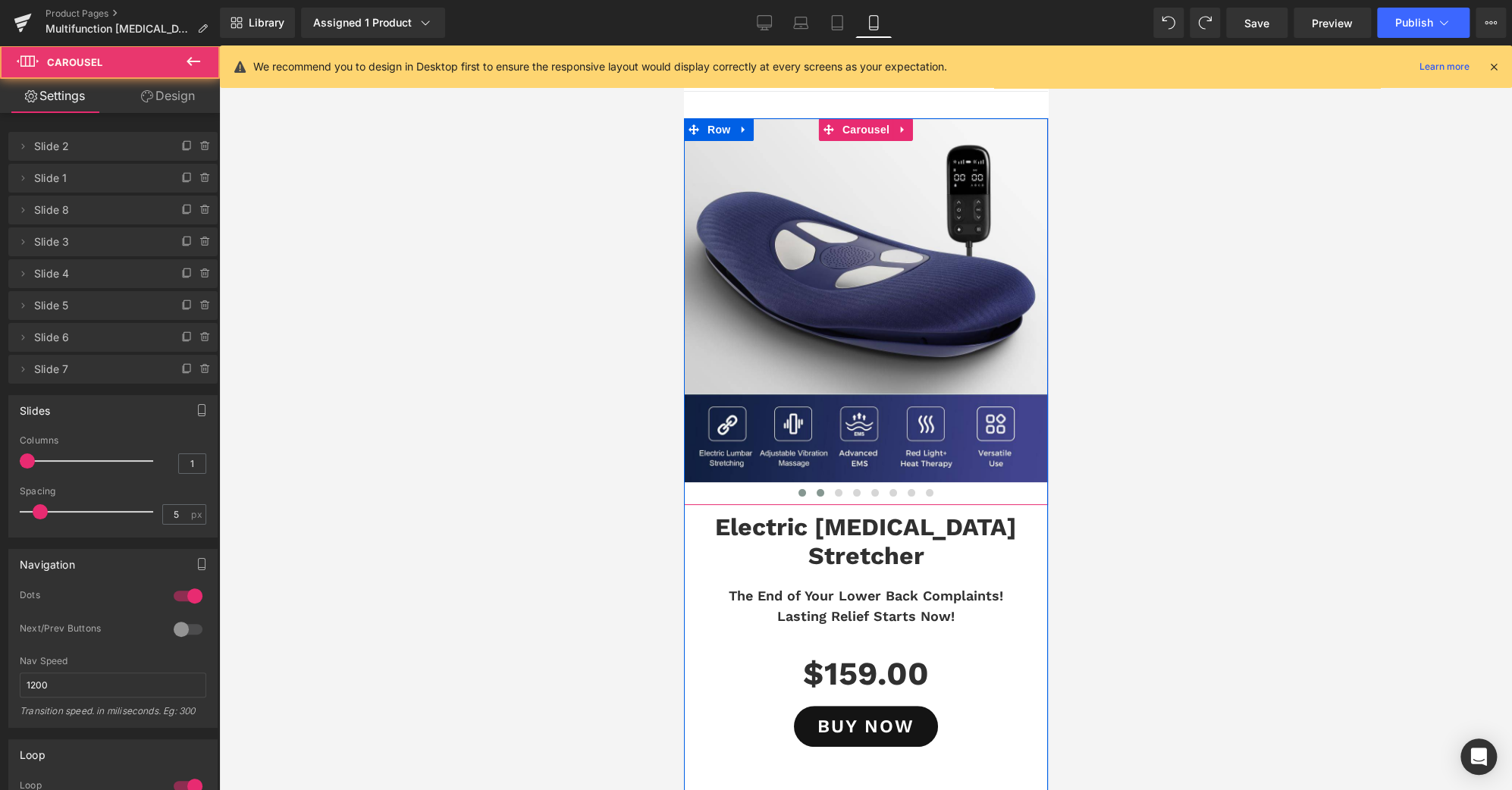
click at [797, 490] on span at bounding box center [801, 493] width 7 height 7
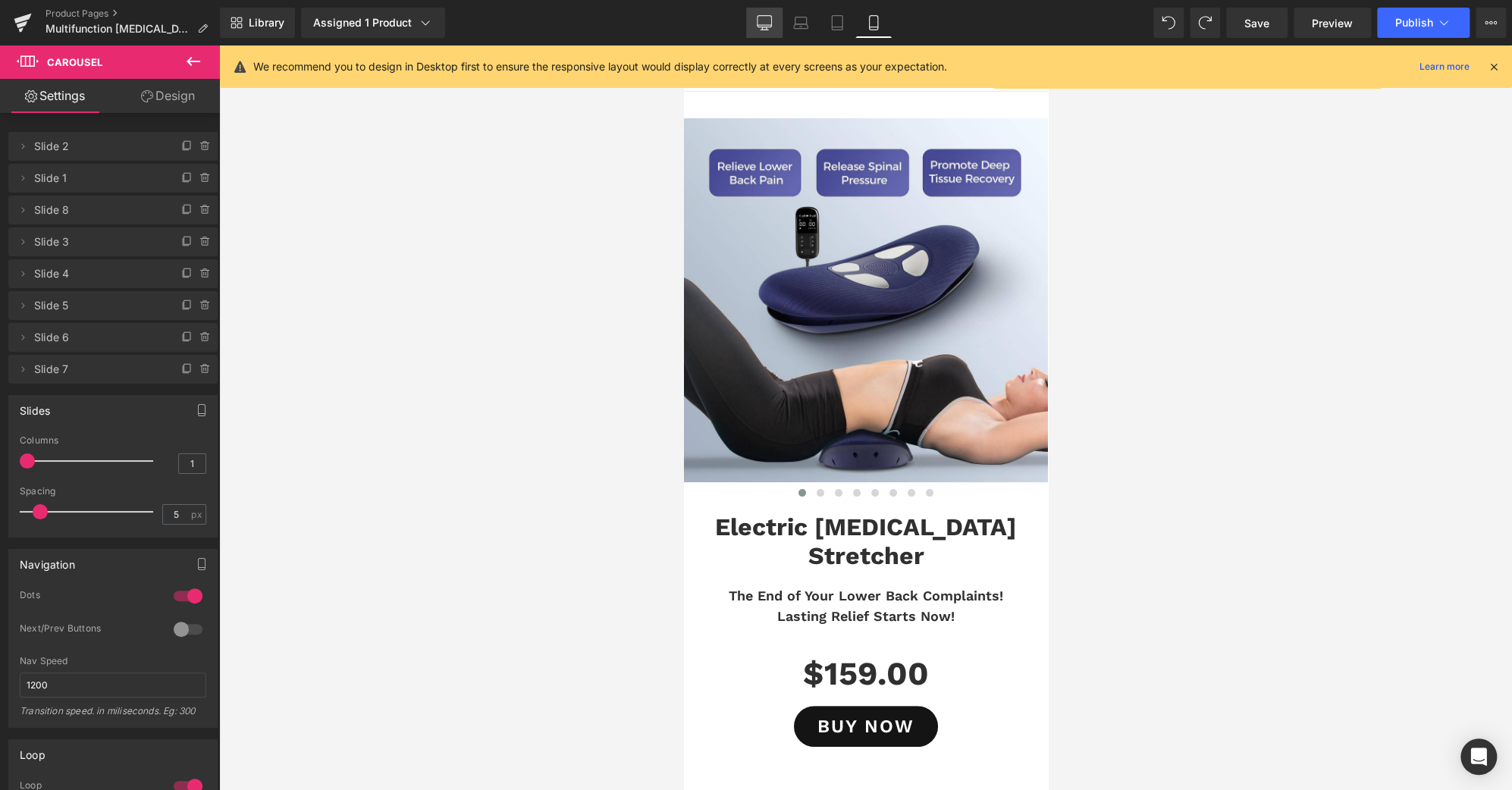
click at [760, 19] on icon at bounding box center [764, 22] width 15 height 15
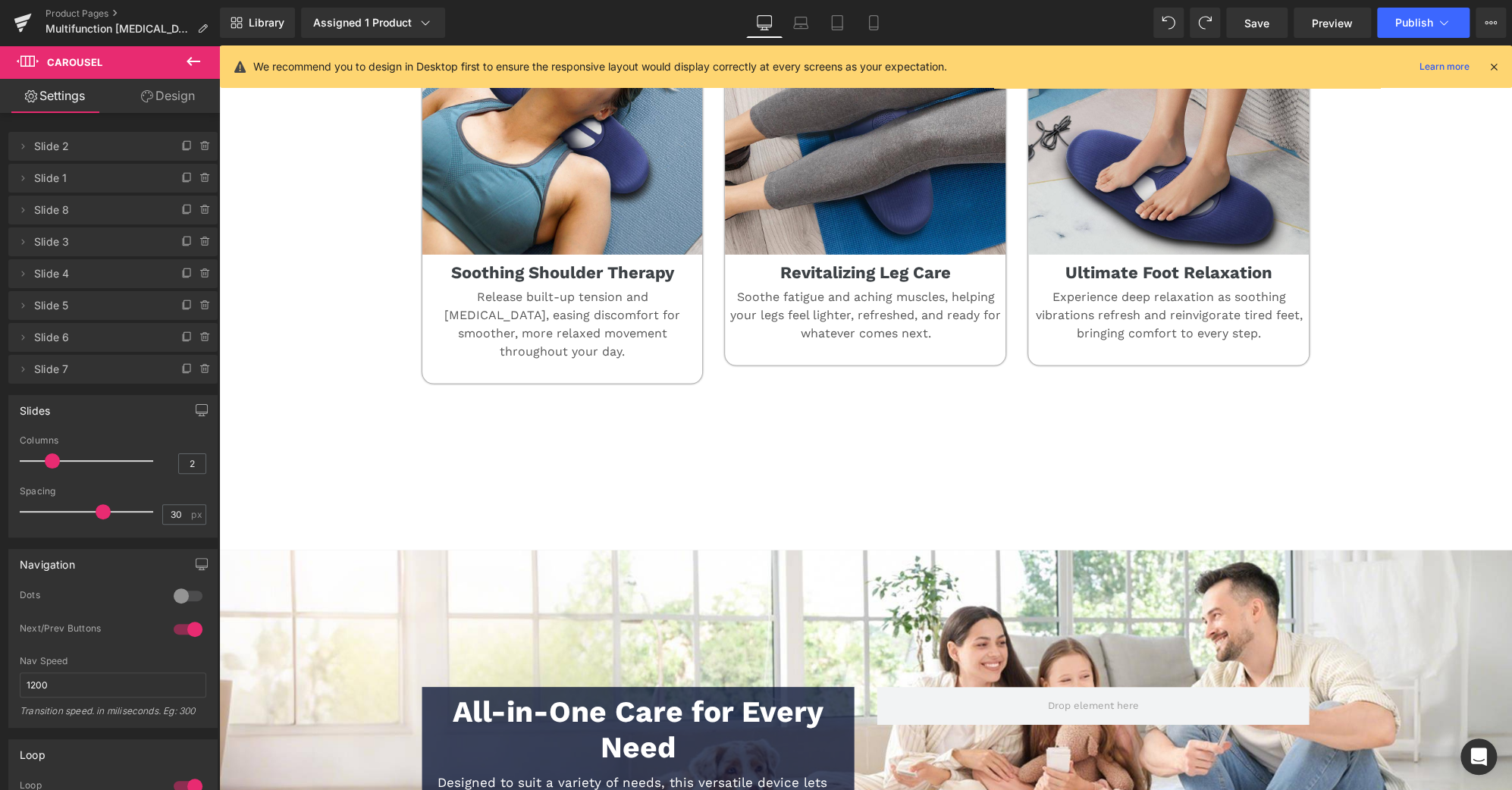
scroll to position [6698, 0]
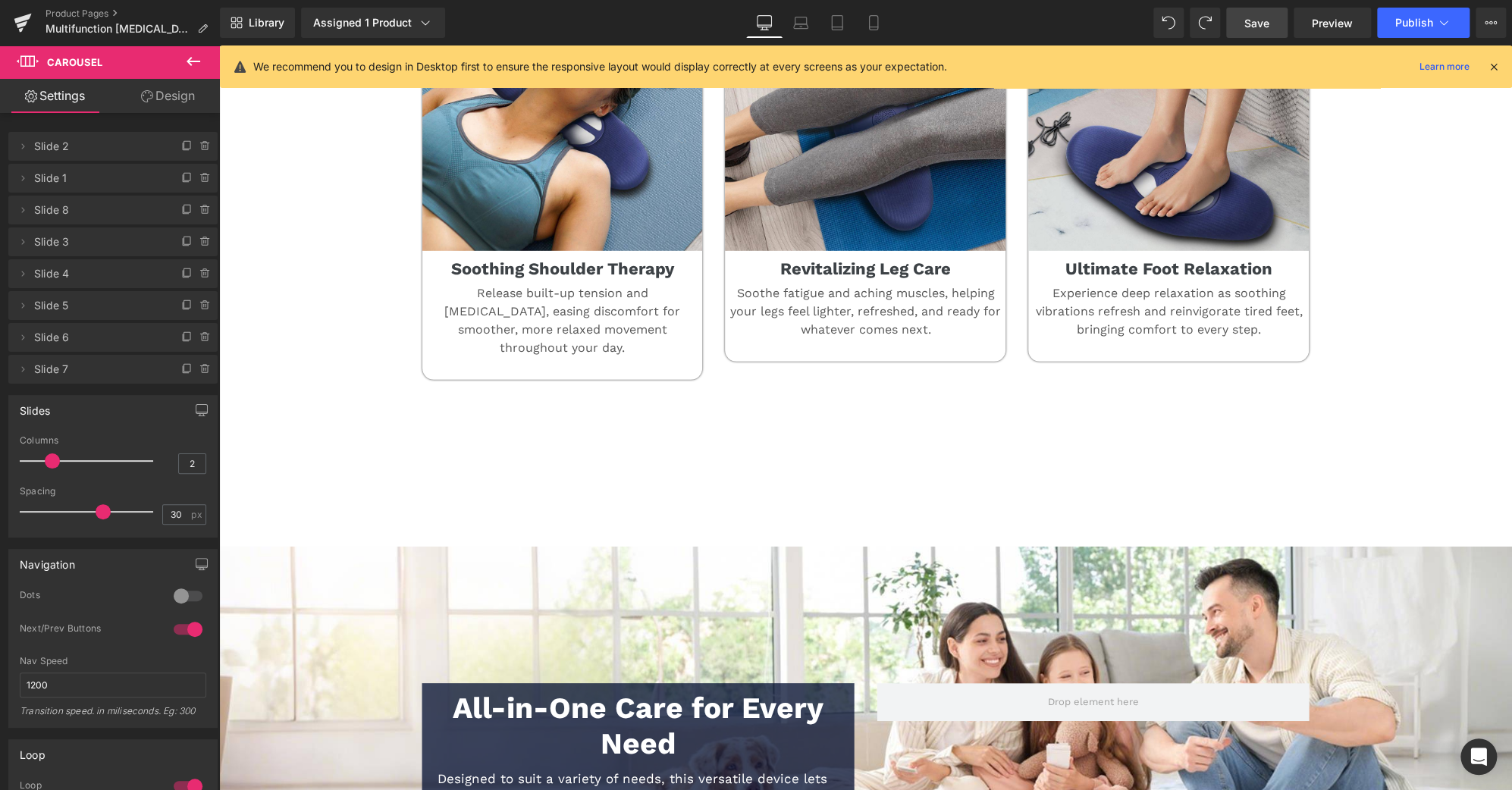
click at [1263, 23] on span "Save" at bounding box center [1256, 22] width 25 height 16
click at [1427, 21] on span "Publish" at bounding box center [1414, 22] width 38 height 12
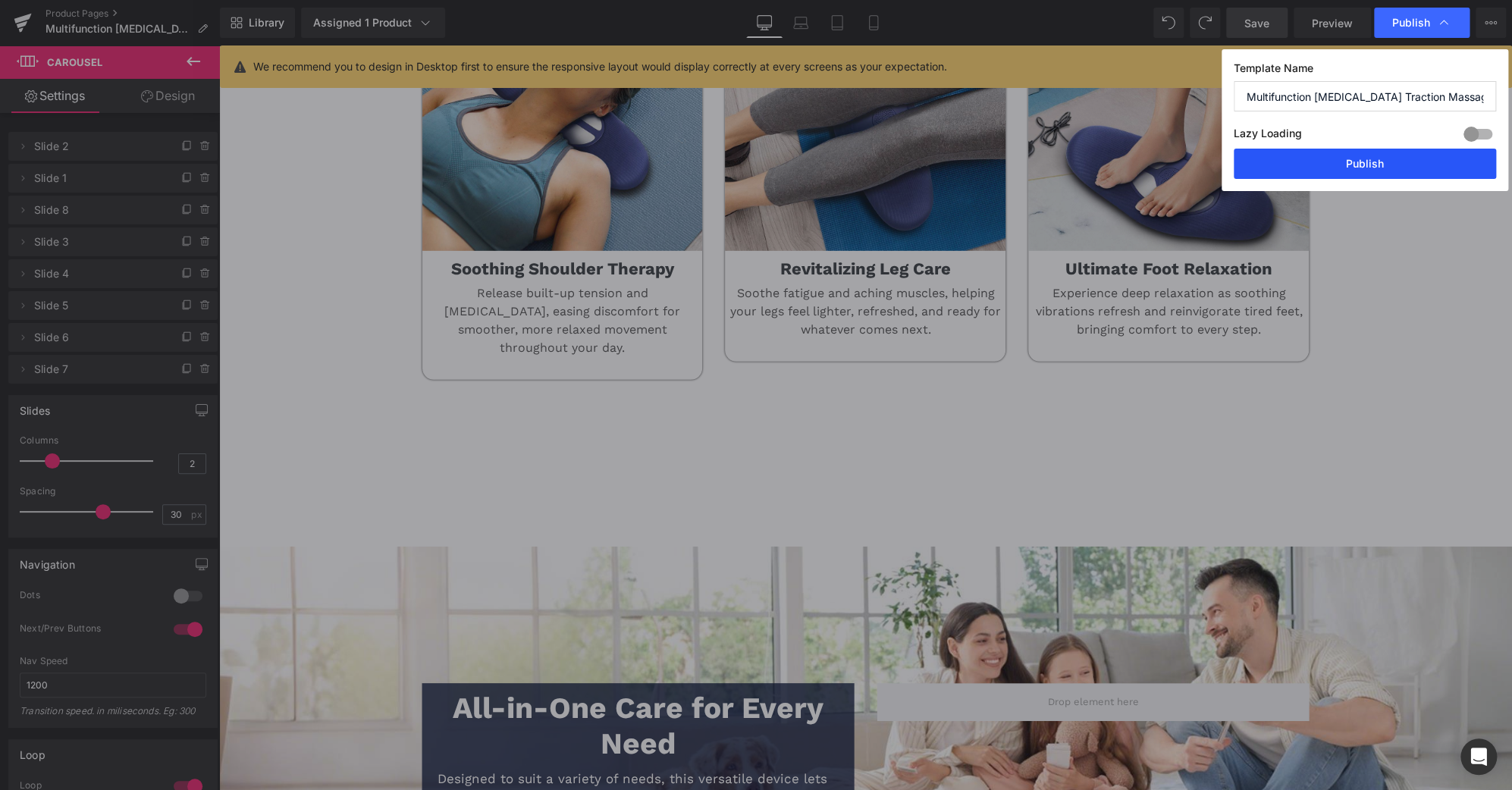
click at [1392, 160] on button "Publish" at bounding box center [1364, 163] width 263 height 31
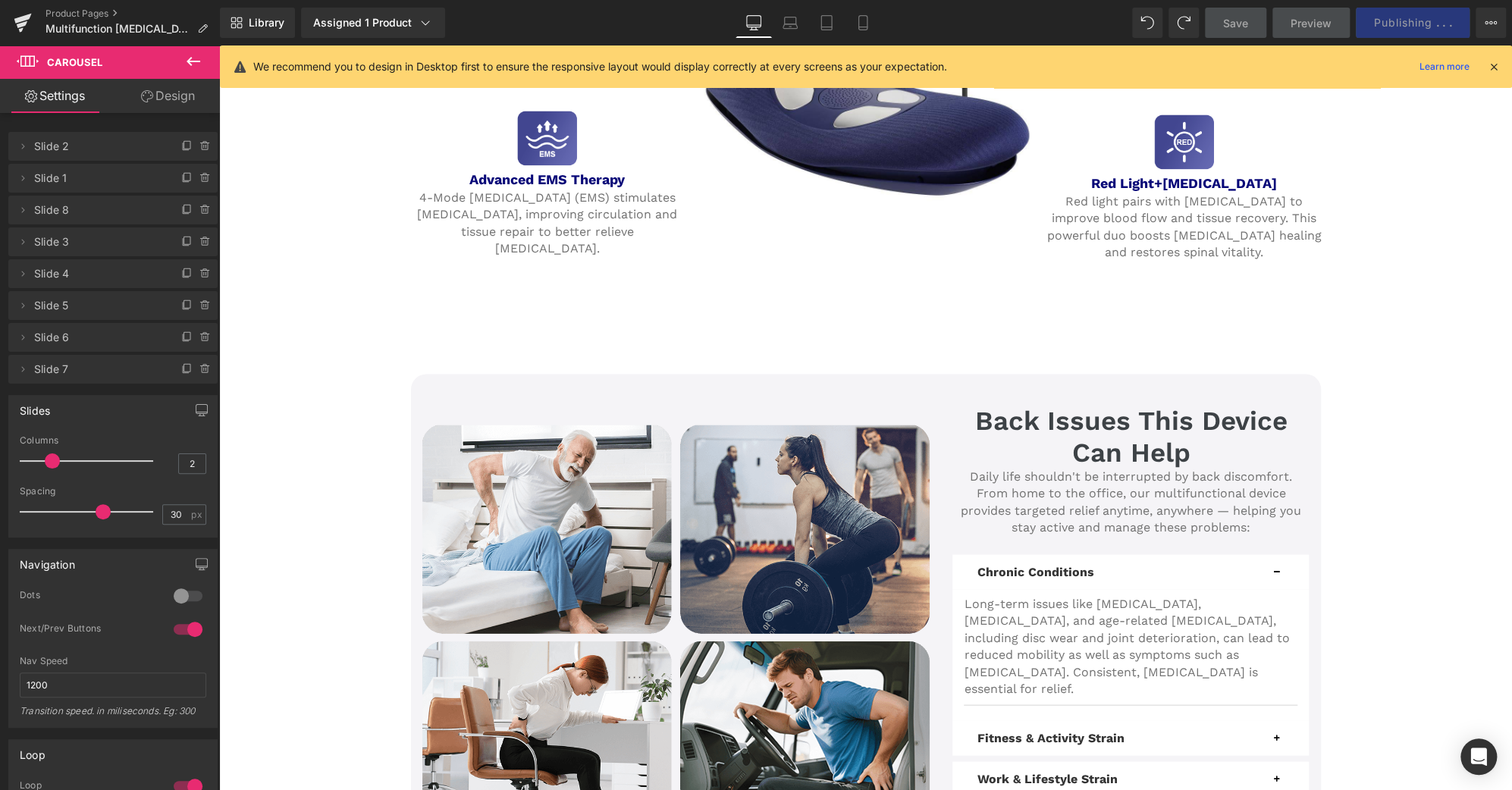
scroll to position [1674, 0]
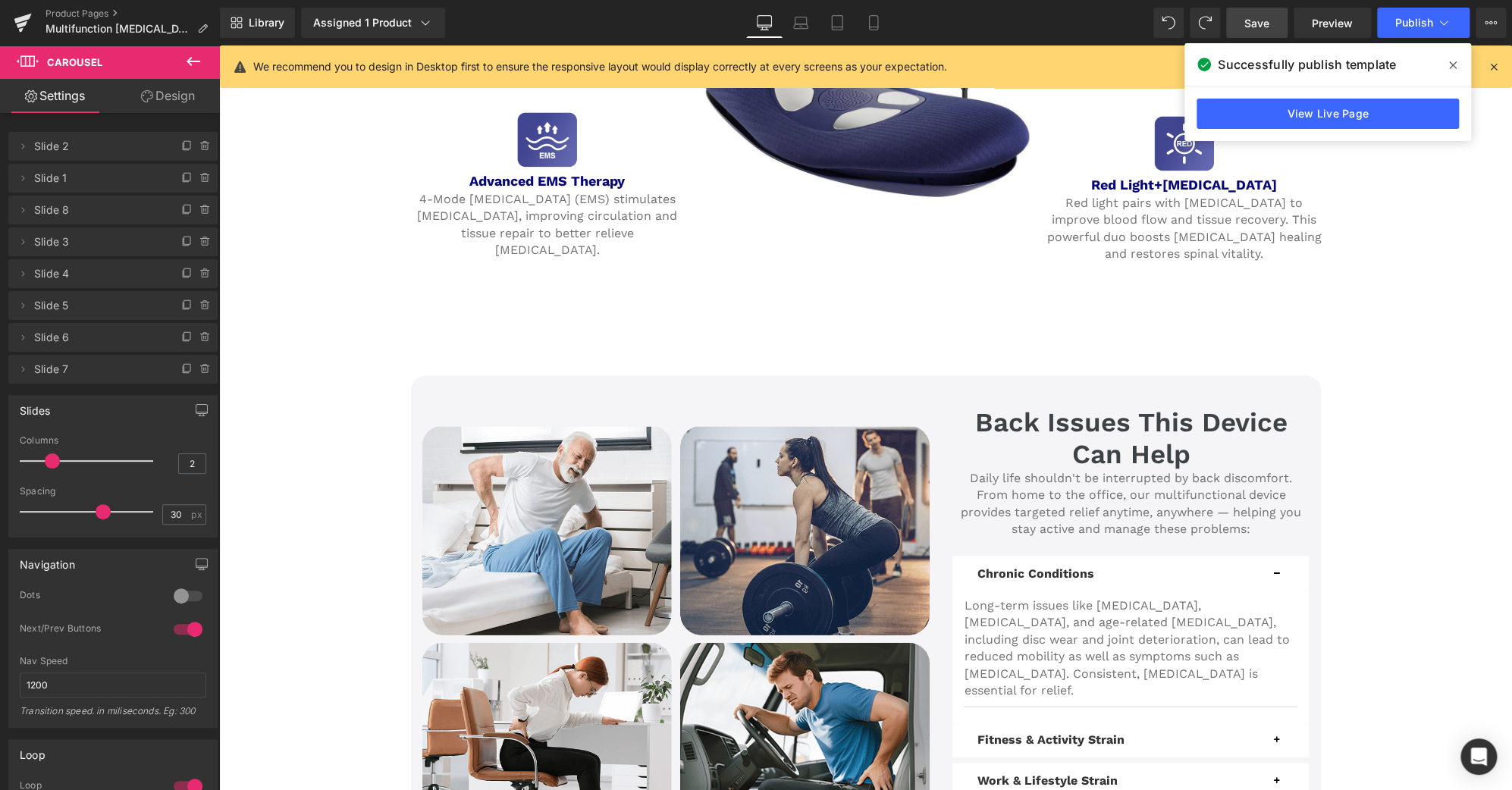
click at [0, 0] on icon at bounding box center [0, 0] width 0 height 0
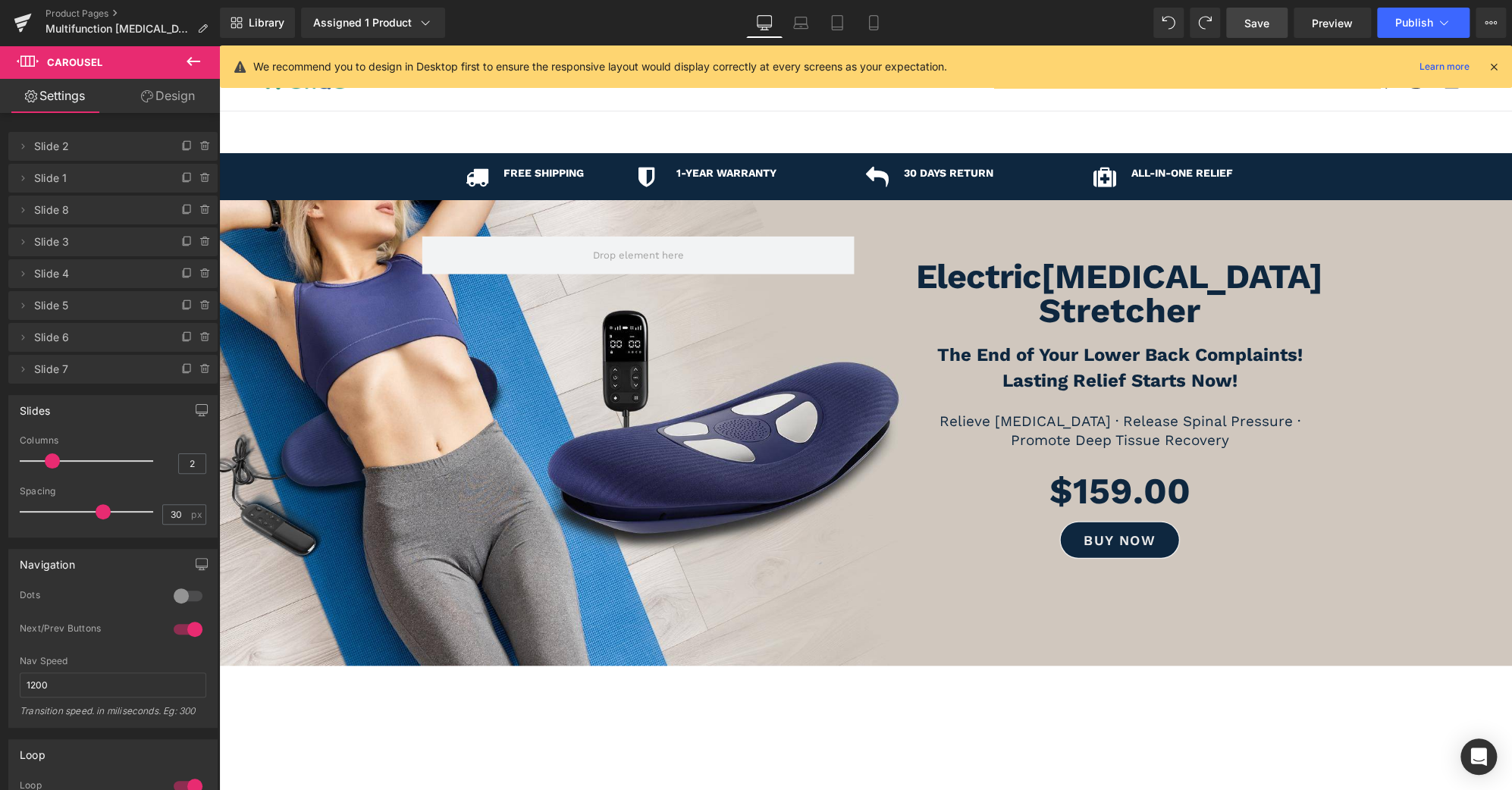
scroll to position [0, 0]
